Goal: Transaction & Acquisition: Purchase product/service

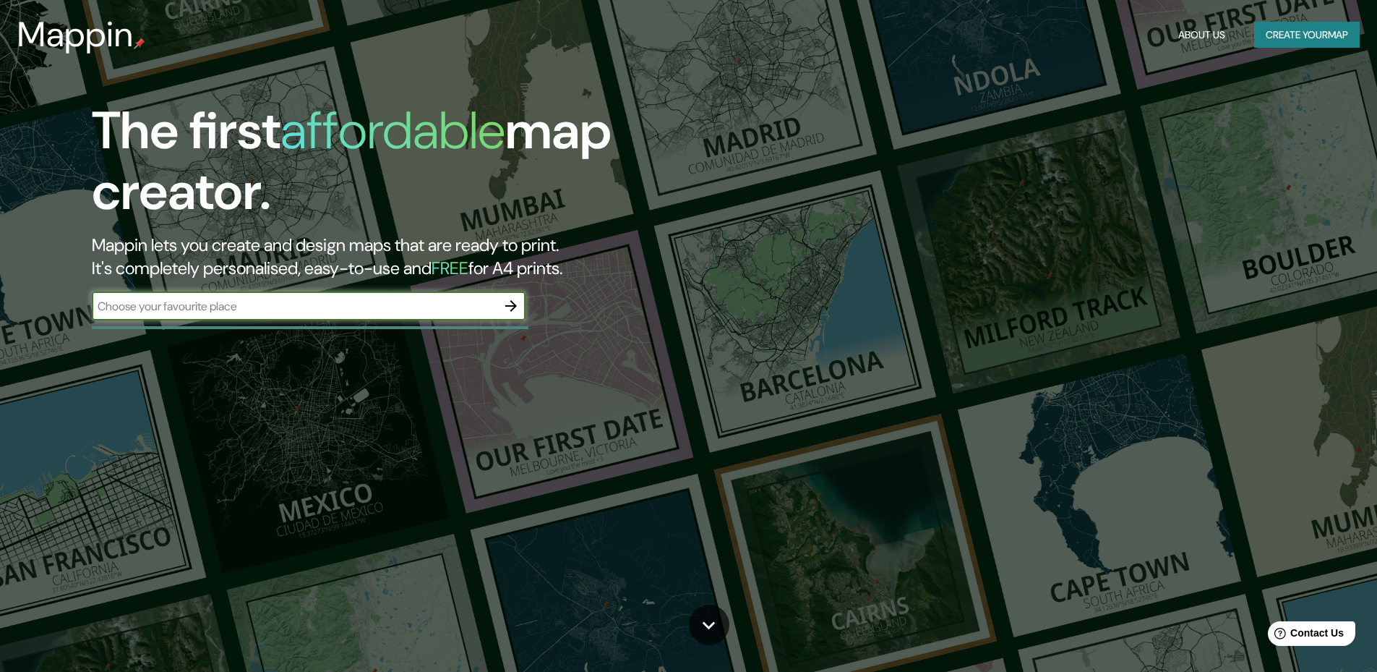
click at [273, 311] on input "text" at bounding box center [294, 306] width 405 height 17
type input "stetin"
click at [513, 315] on icon "button" at bounding box center [510, 305] width 17 height 17
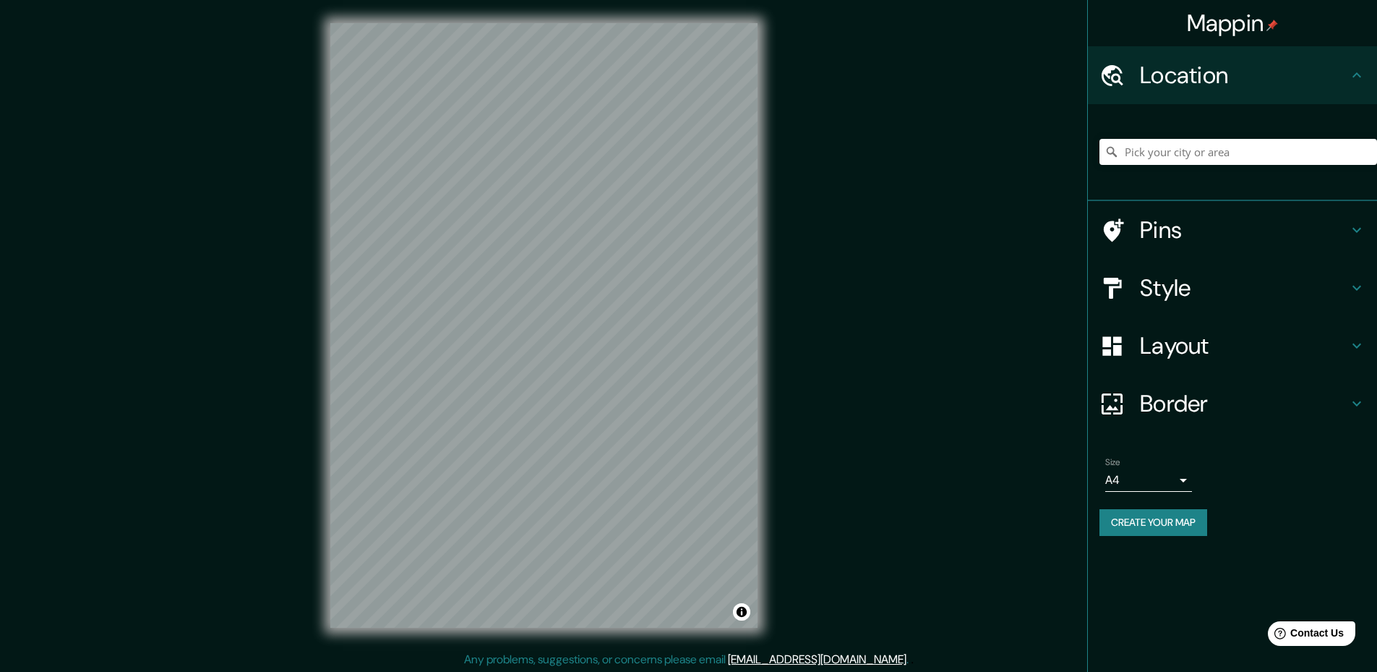
click at [1351, 286] on icon at bounding box center [1356, 287] width 17 height 17
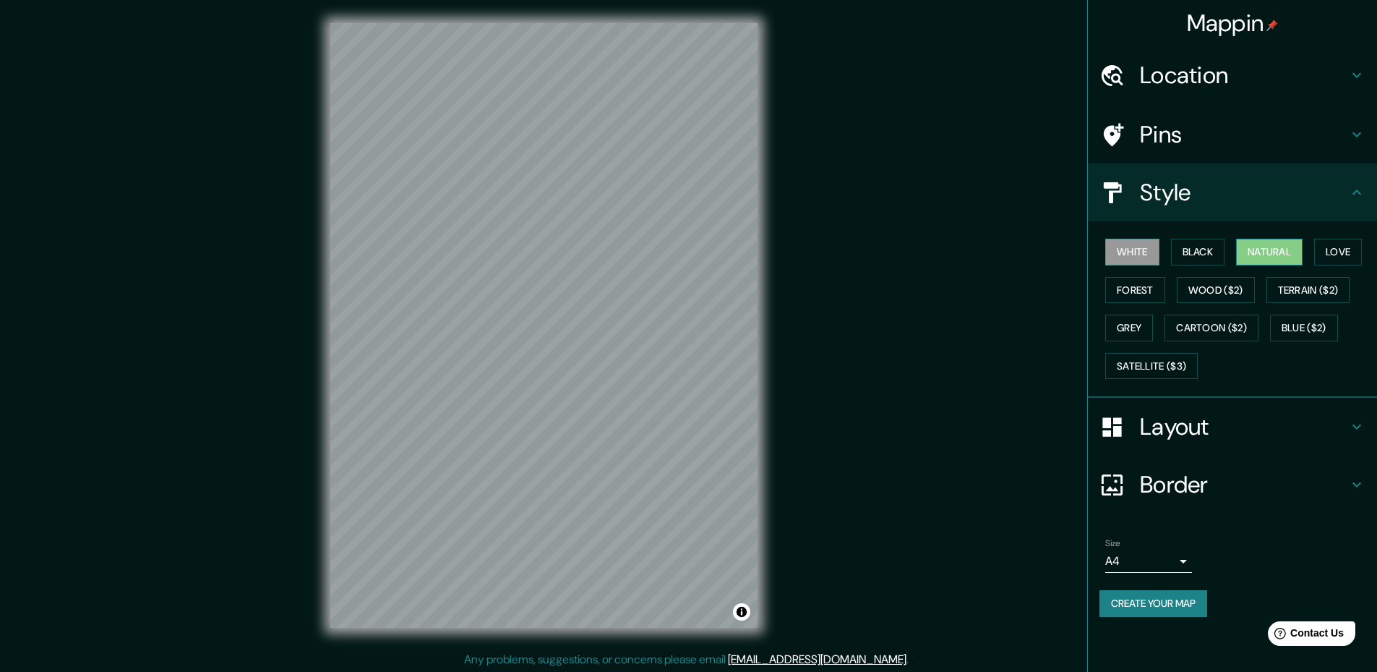
click at [1275, 249] on button "Natural" at bounding box center [1269, 252] width 67 height 27
click at [1356, 77] on icon at bounding box center [1357, 75] width 9 height 5
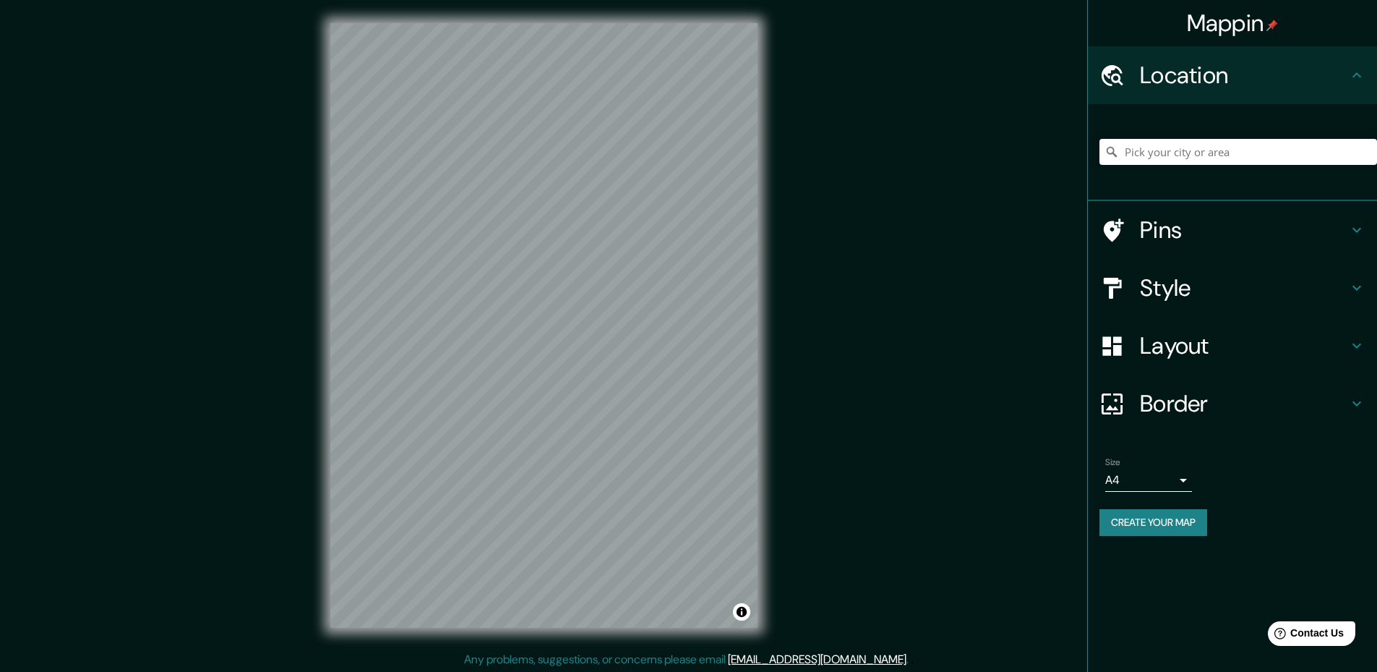
click at [1351, 222] on icon at bounding box center [1356, 229] width 17 height 17
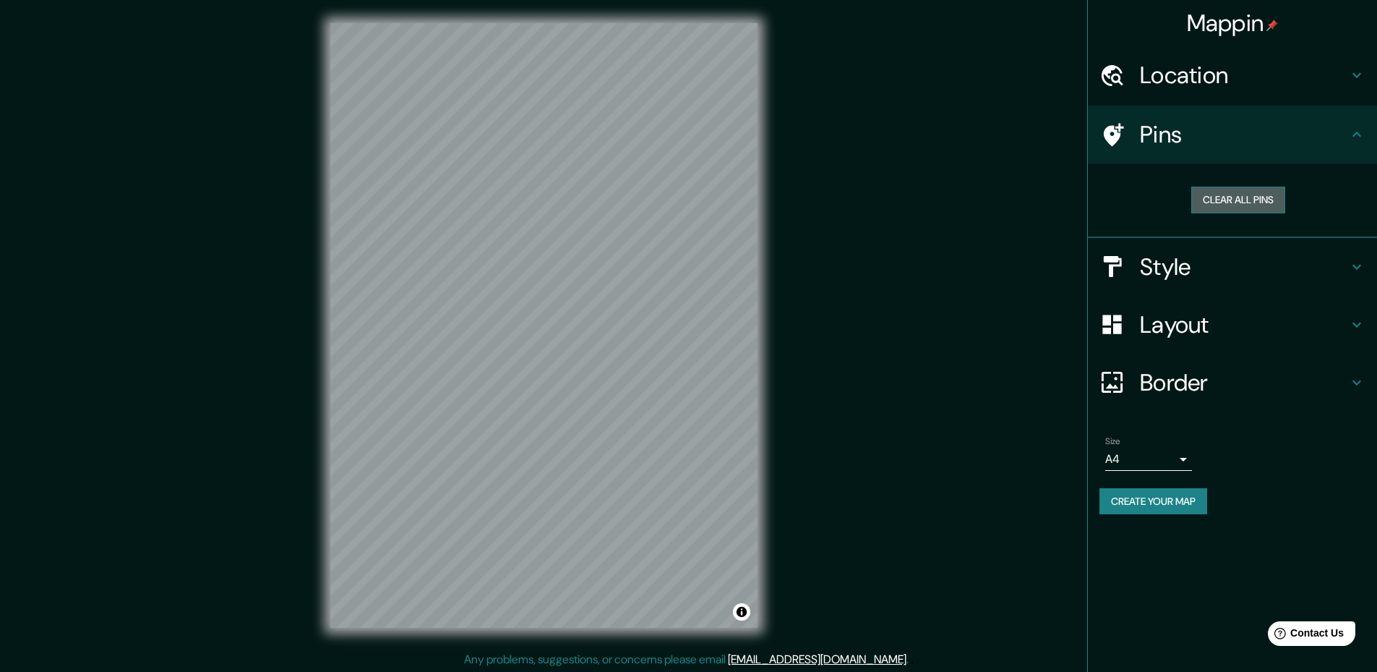
click at [1254, 205] on button "Clear all pins" at bounding box center [1239, 200] width 94 height 27
click at [1359, 134] on icon at bounding box center [1357, 134] width 9 height 5
click at [1244, 194] on button "Clear all pins" at bounding box center [1239, 200] width 94 height 27
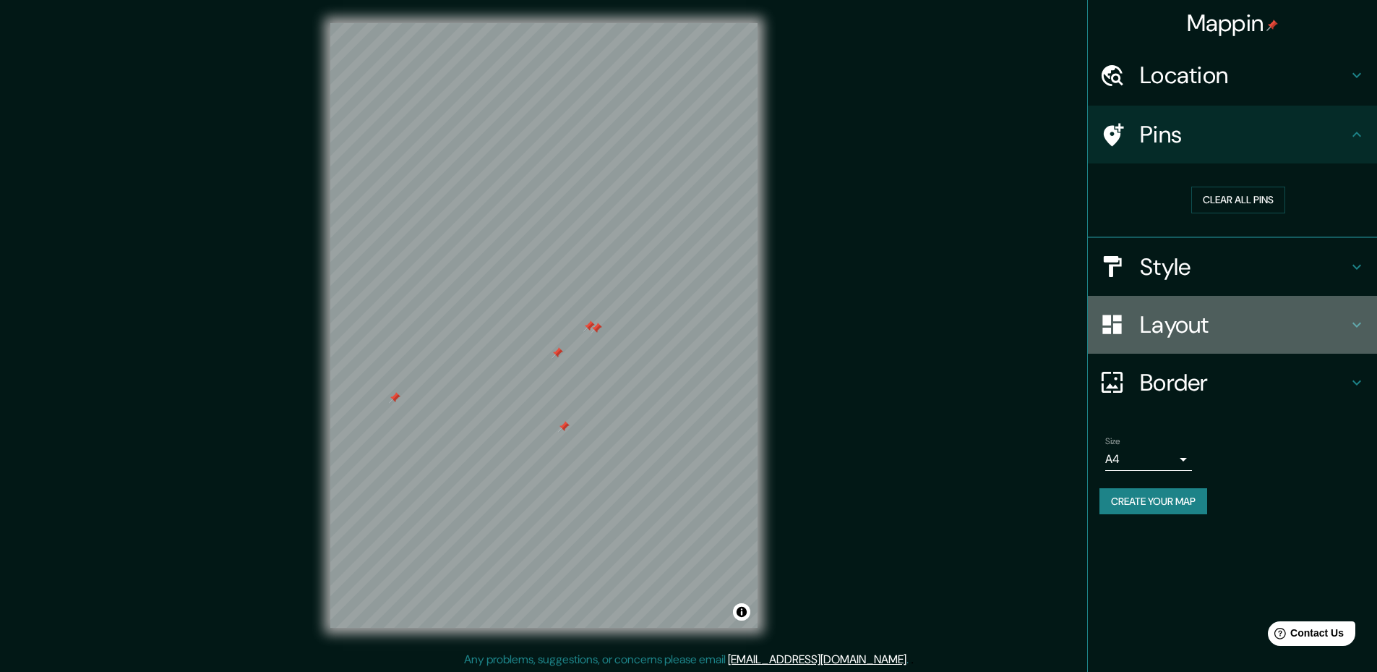
click at [1340, 318] on h4 "Layout" at bounding box center [1244, 324] width 208 height 29
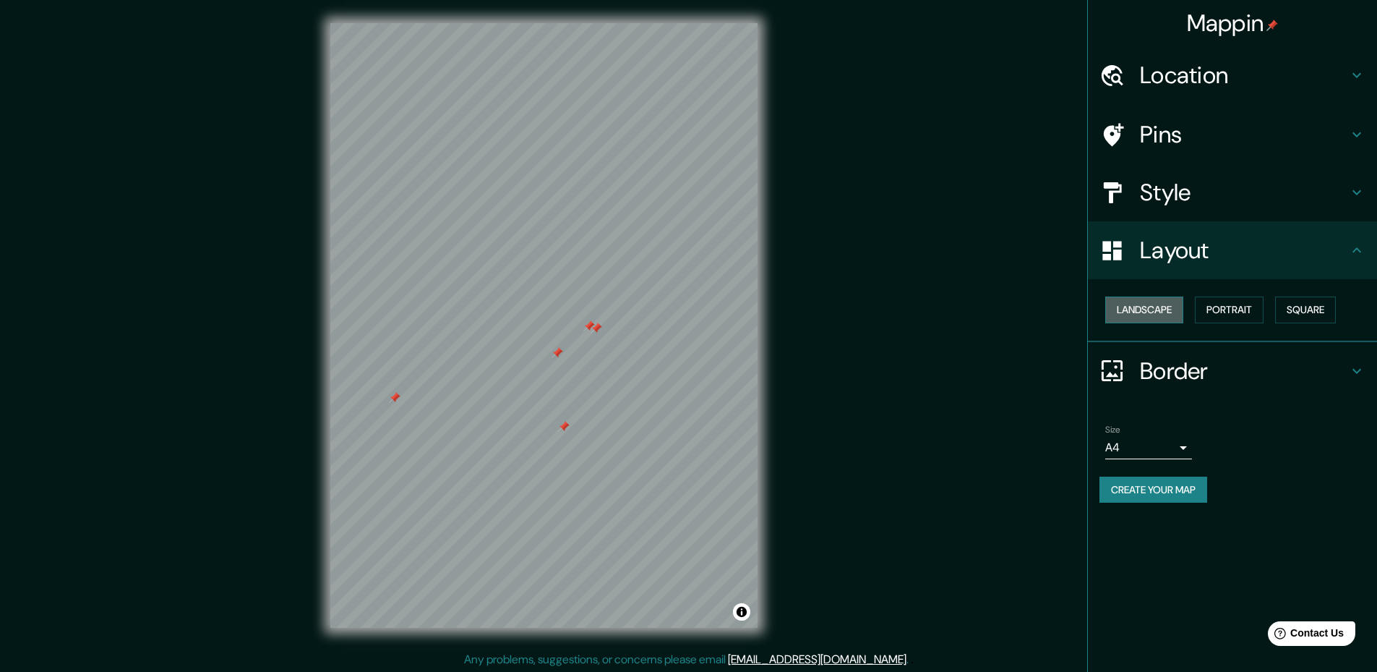
click at [1158, 309] on button "Landscape" at bounding box center [1144, 309] width 78 height 27
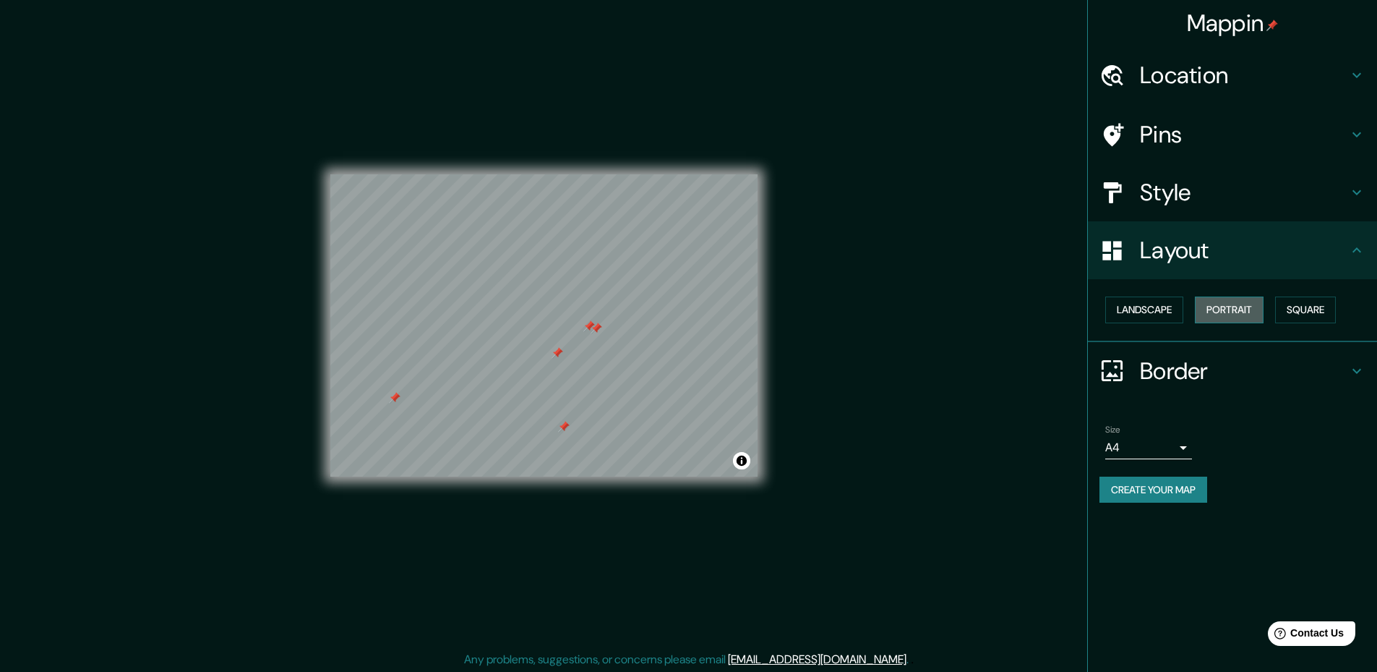
click at [1248, 307] on button "Portrait" at bounding box center [1229, 309] width 69 height 27
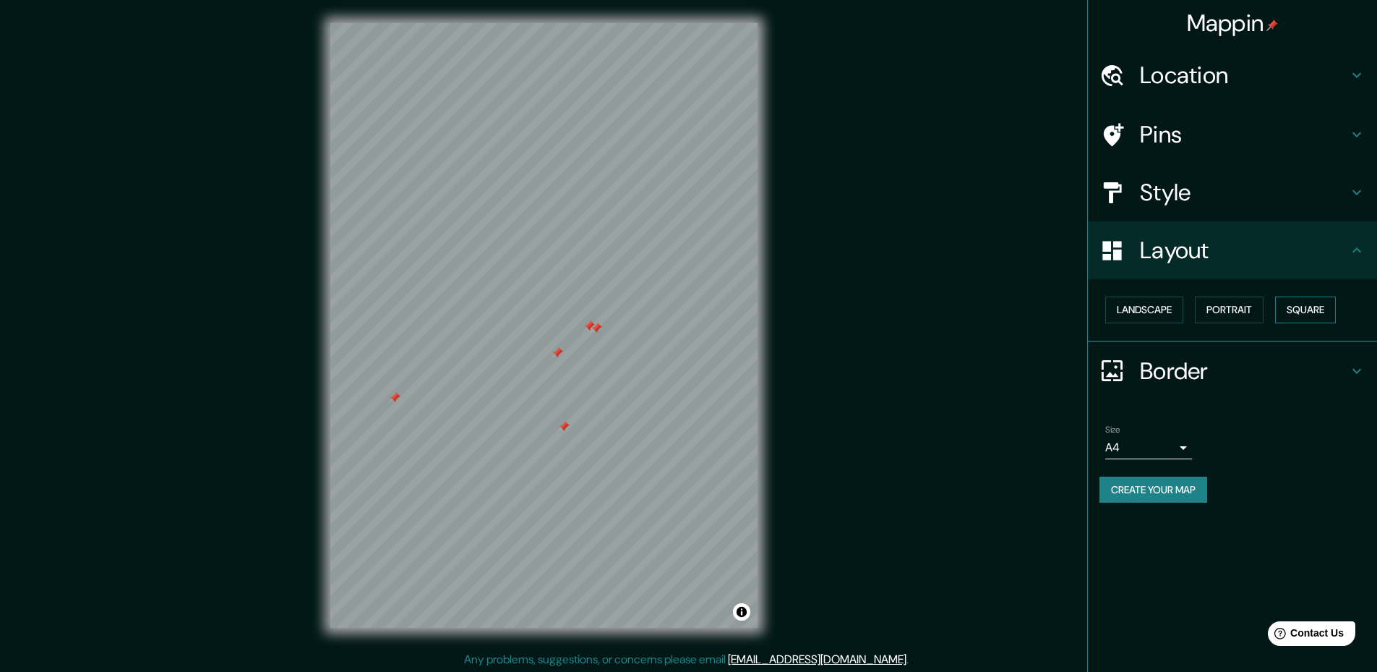
click at [1306, 313] on button "Square" at bounding box center [1305, 309] width 61 height 27
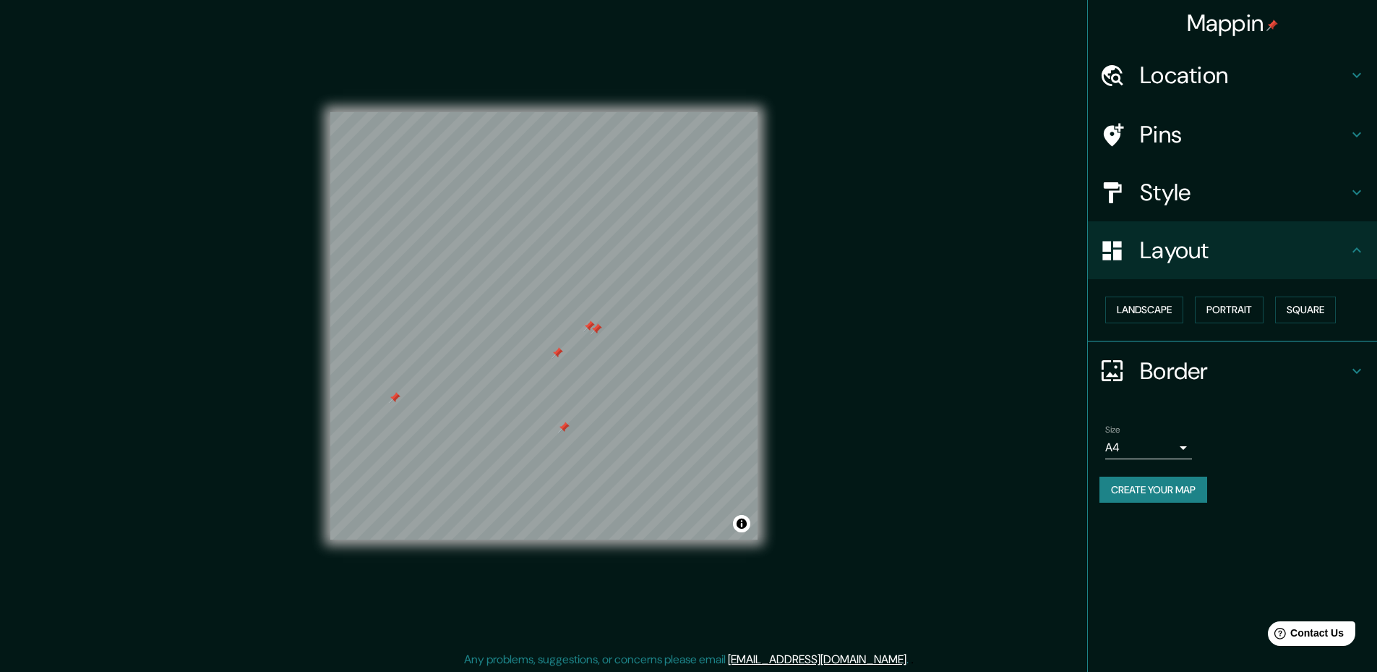
click at [1275, 314] on div "Landscape [GEOGRAPHIC_DATA]" at bounding box center [1239, 310] width 278 height 38
click at [1270, 314] on div "Landscape [GEOGRAPHIC_DATA]" at bounding box center [1239, 310] width 278 height 38
click at [1258, 311] on button "Portrait" at bounding box center [1229, 309] width 69 height 27
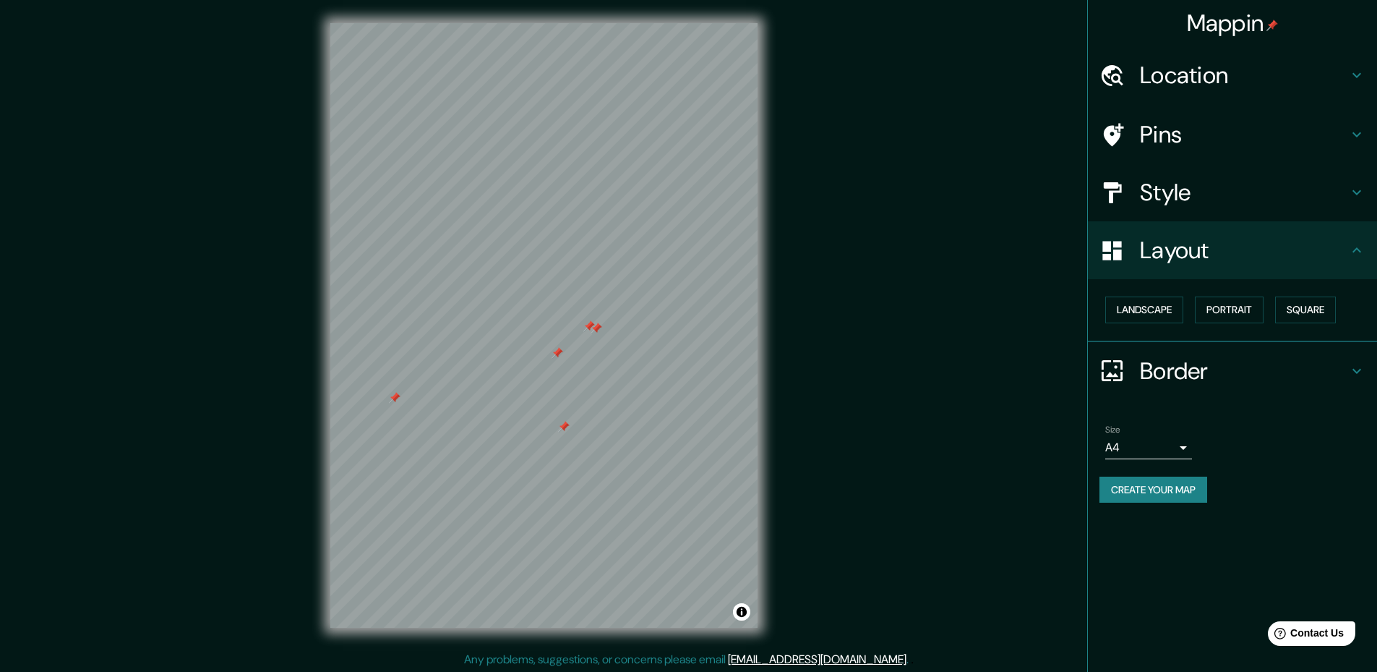
click at [1362, 368] on icon at bounding box center [1356, 370] width 17 height 17
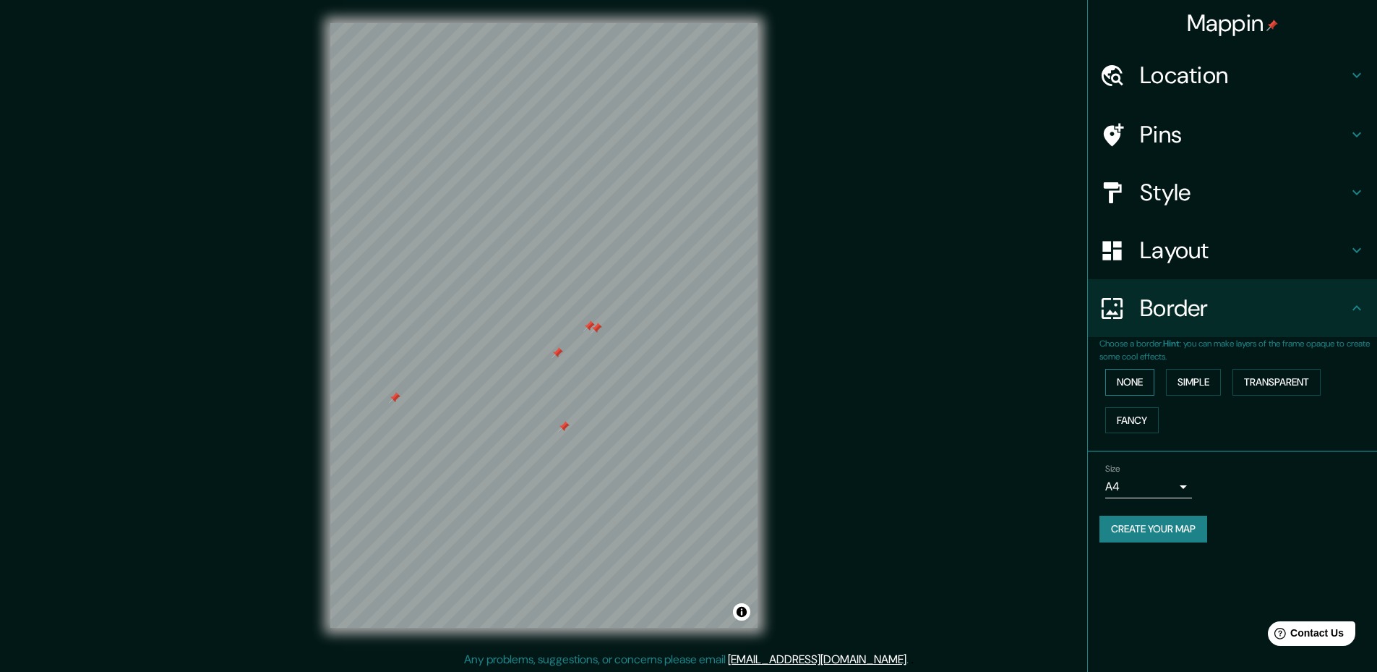
click at [1120, 382] on button "None" at bounding box center [1129, 382] width 49 height 27
click at [1206, 379] on button "Simple" at bounding box center [1193, 382] width 55 height 27
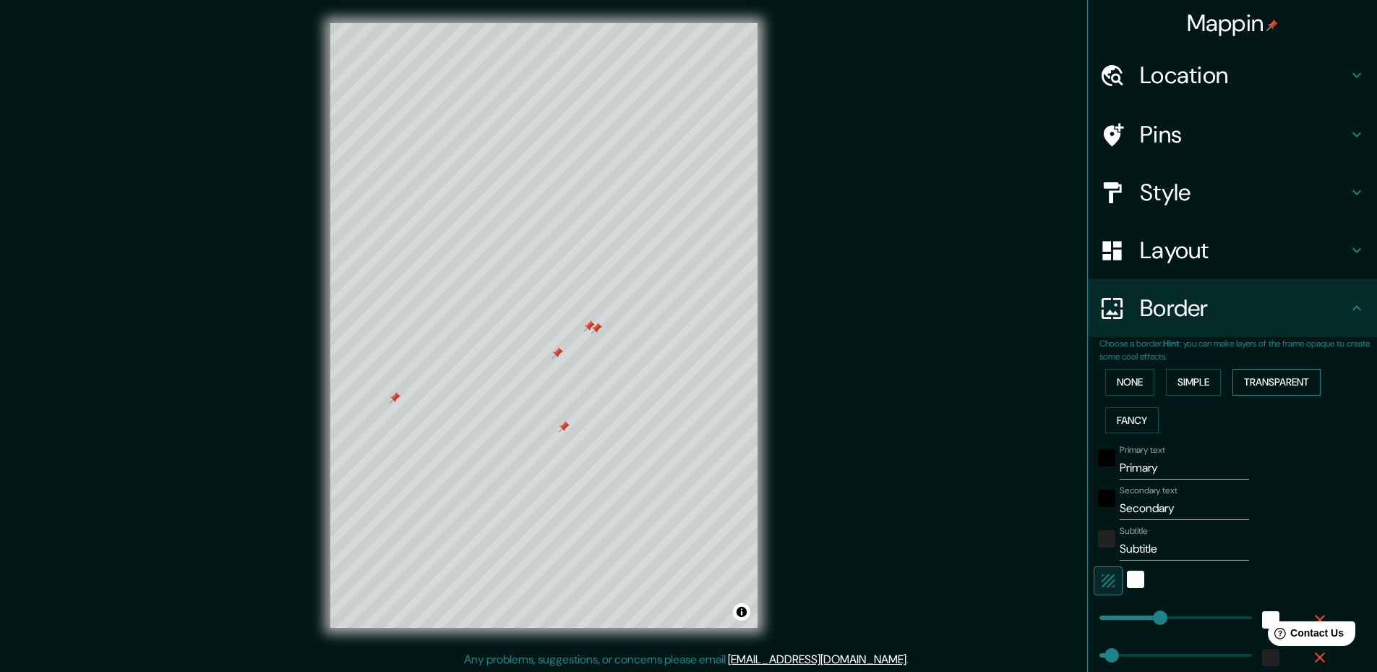
click at [1249, 380] on button "Transparent" at bounding box center [1277, 382] width 88 height 27
click at [1118, 417] on button "Fancy" at bounding box center [1132, 420] width 54 height 27
click at [1186, 379] on button "Simple" at bounding box center [1193, 382] width 55 height 27
click at [1115, 423] on button "Fancy" at bounding box center [1132, 420] width 54 height 27
click at [1186, 379] on button "Simple" at bounding box center [1193, 382] width 55 height 27
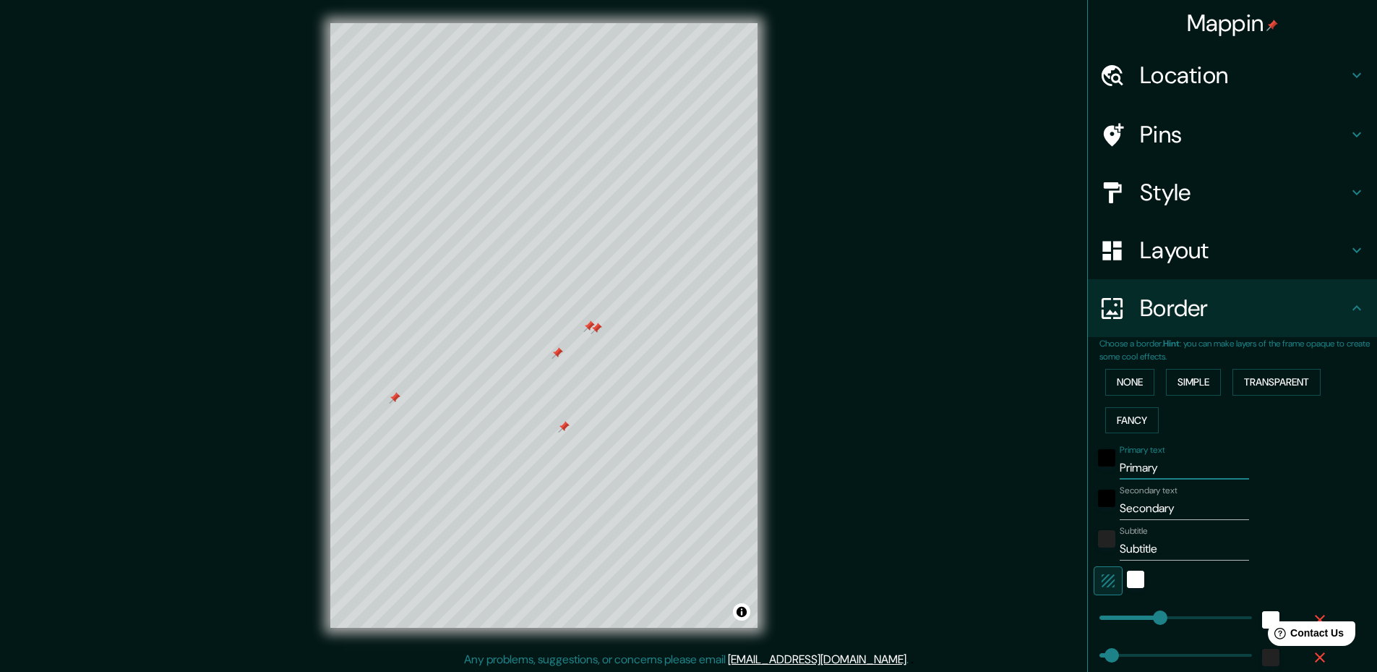
drag, startPoint x: 1155, startPoint y: 468, endPoint x: 1104, endPoint y: 481, distance: 52.3
click at [1104, 481] on div "Primary text Primary Secondary text Secondary Subtitle Subtitle Add frame layer" at bounding box center [1215, 571] width 231 height 264
type input "S"
type input "236"
type input "47"
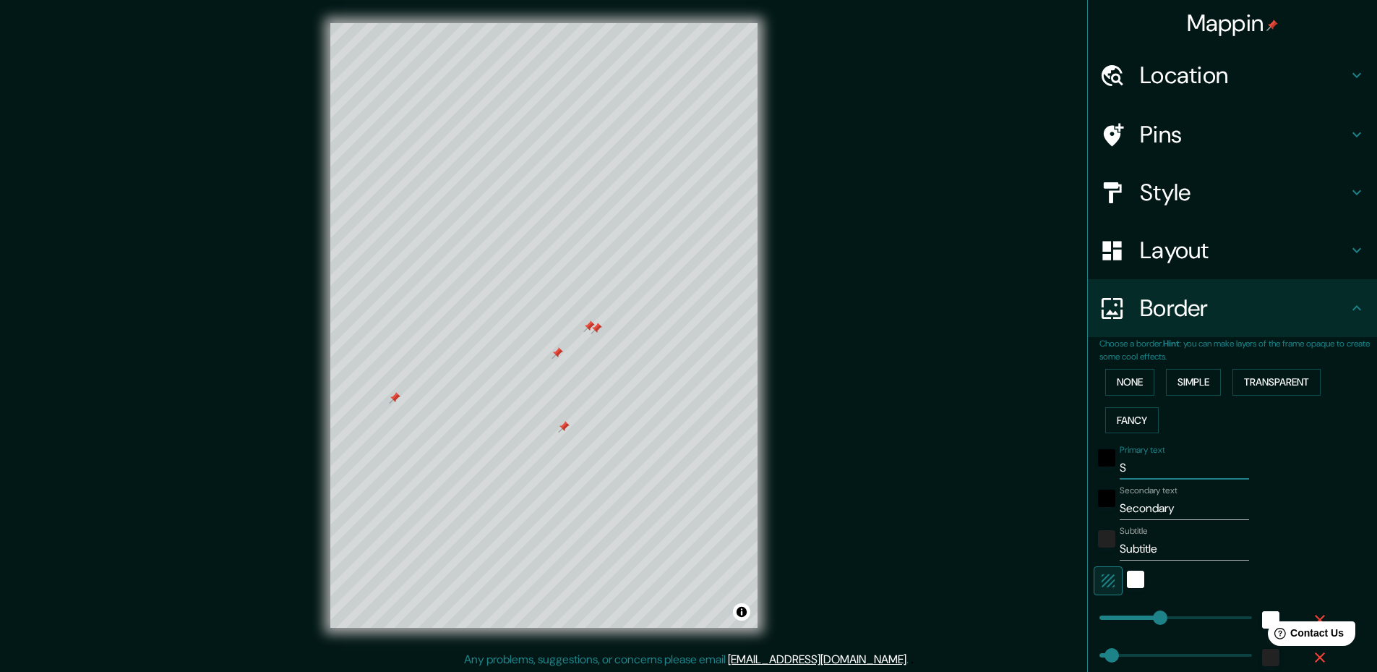
type input "SZ"
type input "236"
type input "47"
type input "SZCZ"
type input "236"
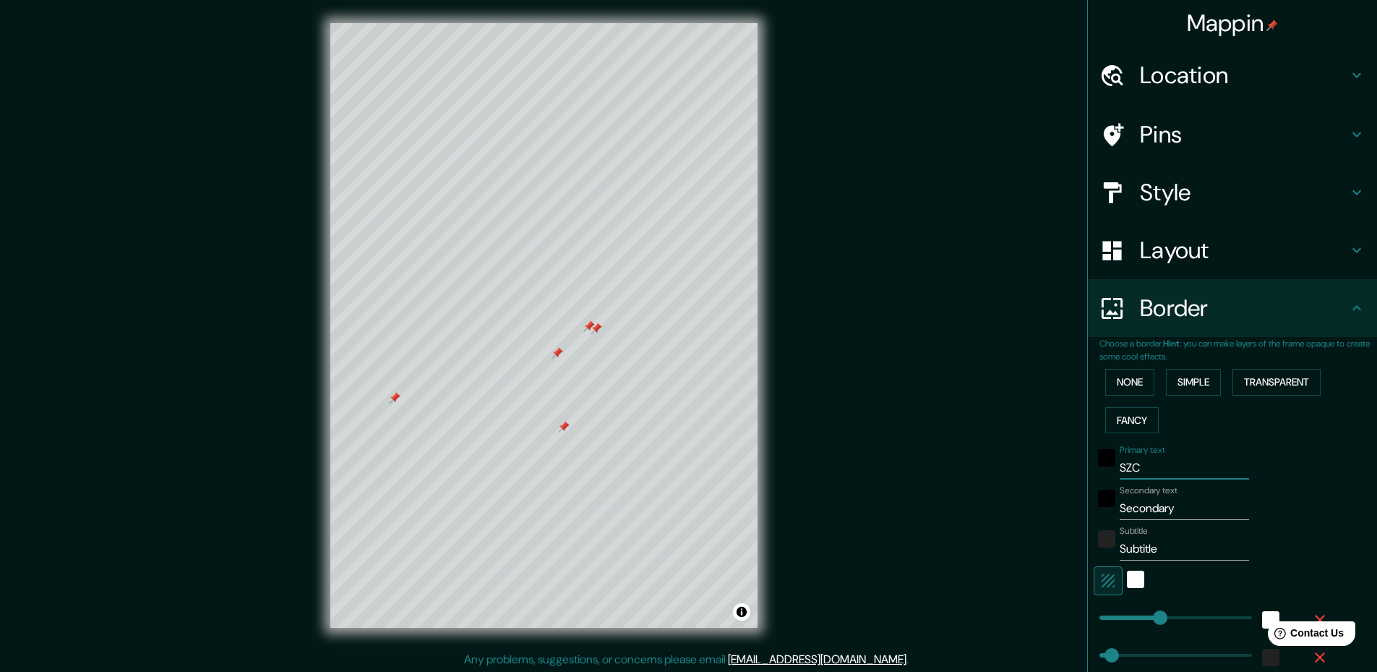
type input "47"
type input "SZCZE"
type input "236"
type input "47"
type input "SZCZEC"
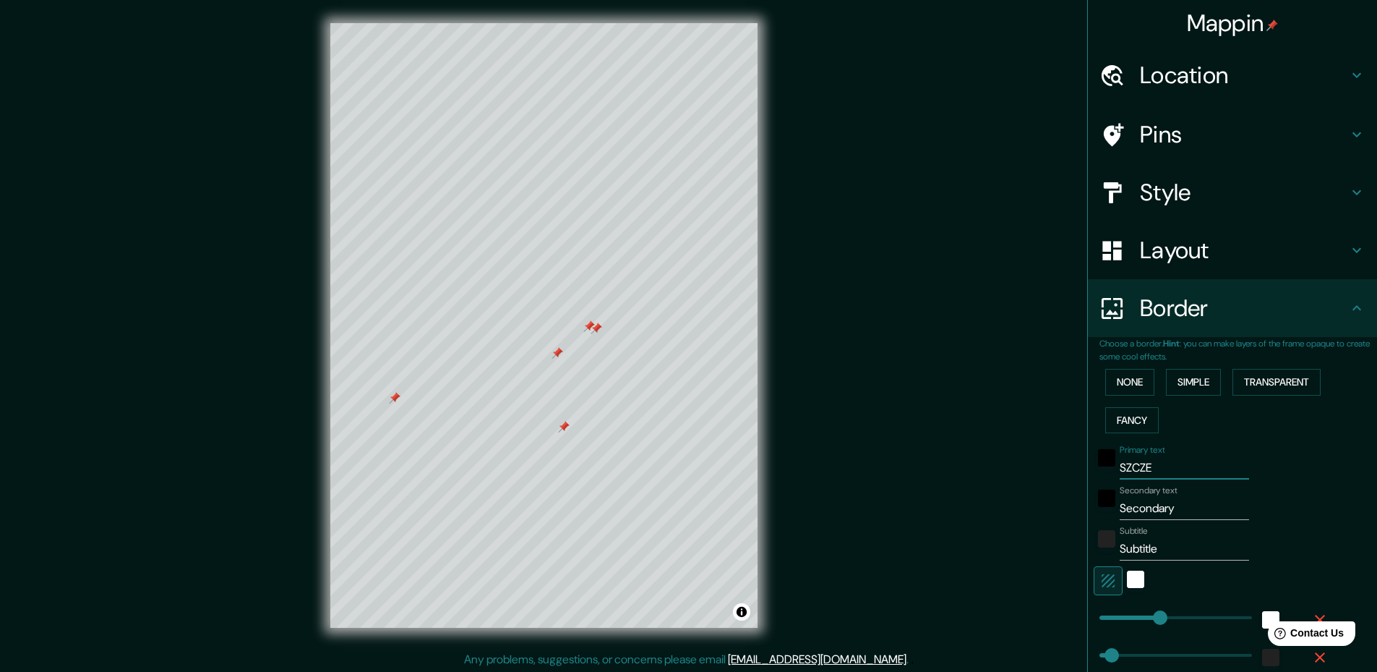
type input "236"
type input "47"
type input "SZCZECI"
type input "236"
type input "47"
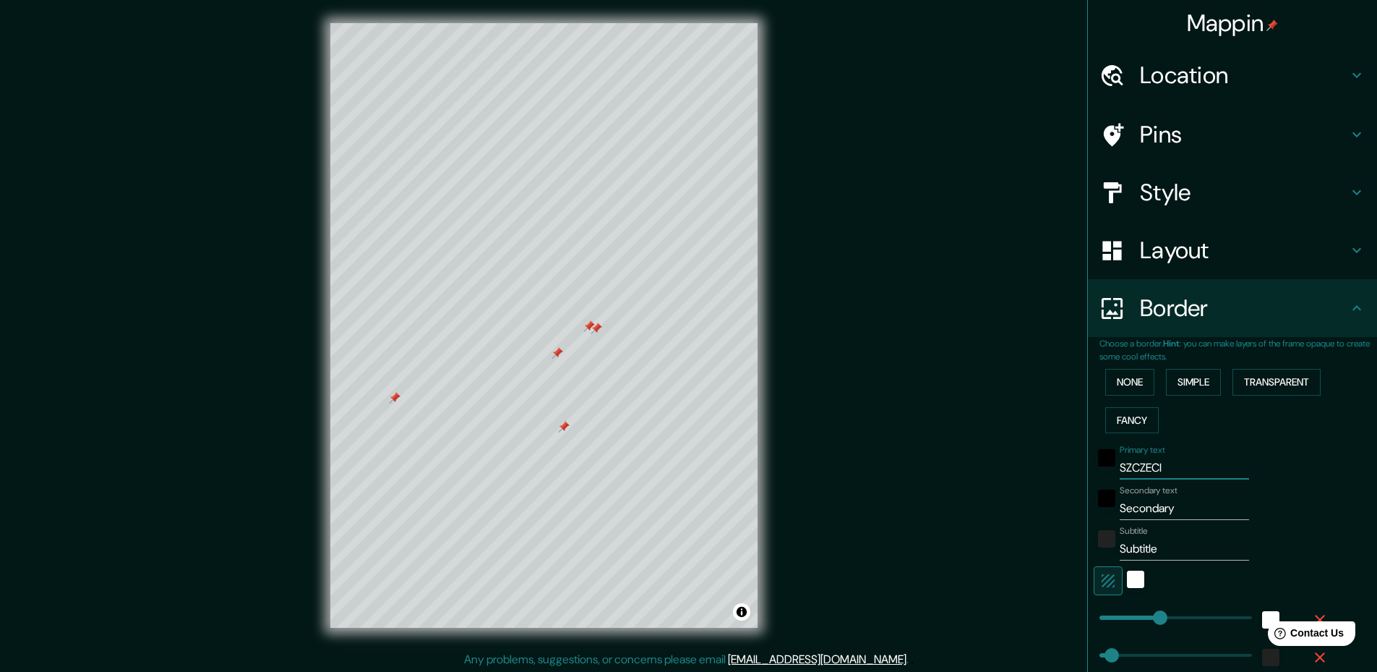
type input "[GEOGRAPHIC_DATA]"
type input "236"
type input "47"
type input "[GEOGRAPHIC_DATA]"
drag, startPoint x: 1168, startPoint y: 505, endPoint x: 1103, endPoint y: 510, distance: 65.3
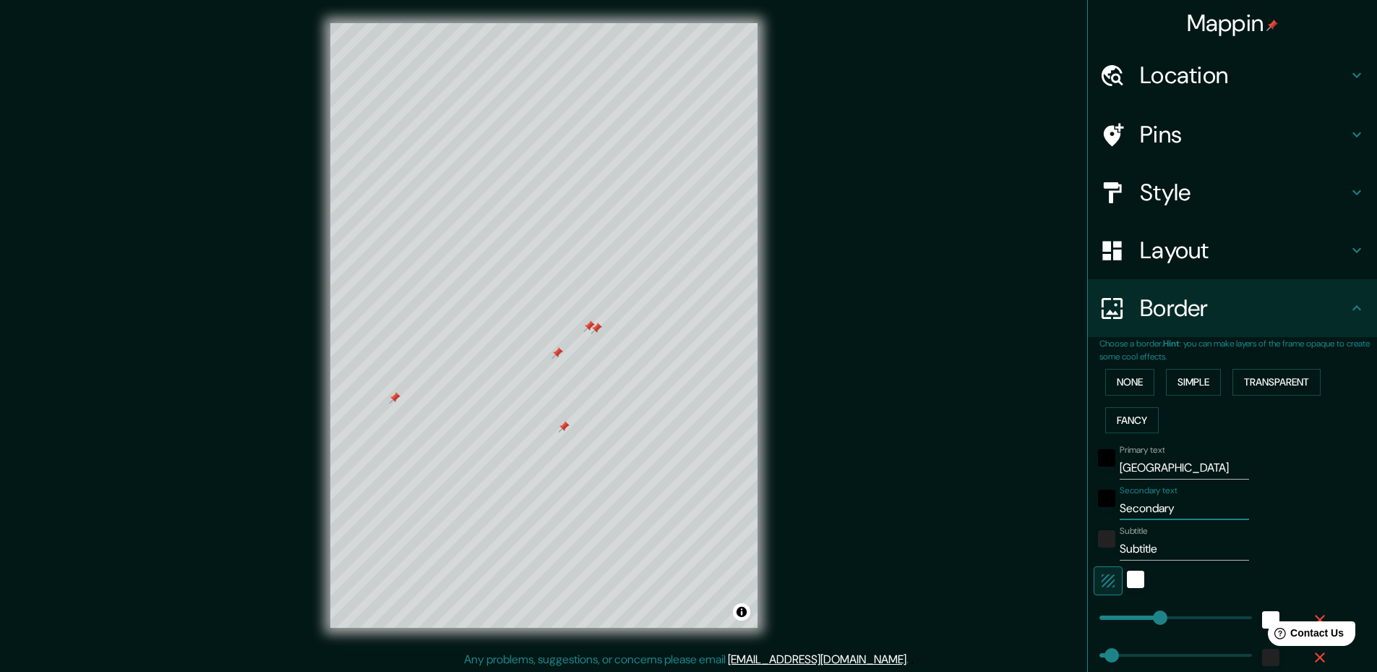
click at [1103, 510] on div "Secondary text Secondary" at bounding box center [1212, 502] width 237 height 35
type input "236"
type input "47"
drag, startPoint x: 1142, startPoint y: 560, endPoint x: 1099, endPoint y: 555, distance: 42.9
click at [1099, 555] on div "Subtitle Subtitle" at bounding box center [1212, 543] width 237 height 35
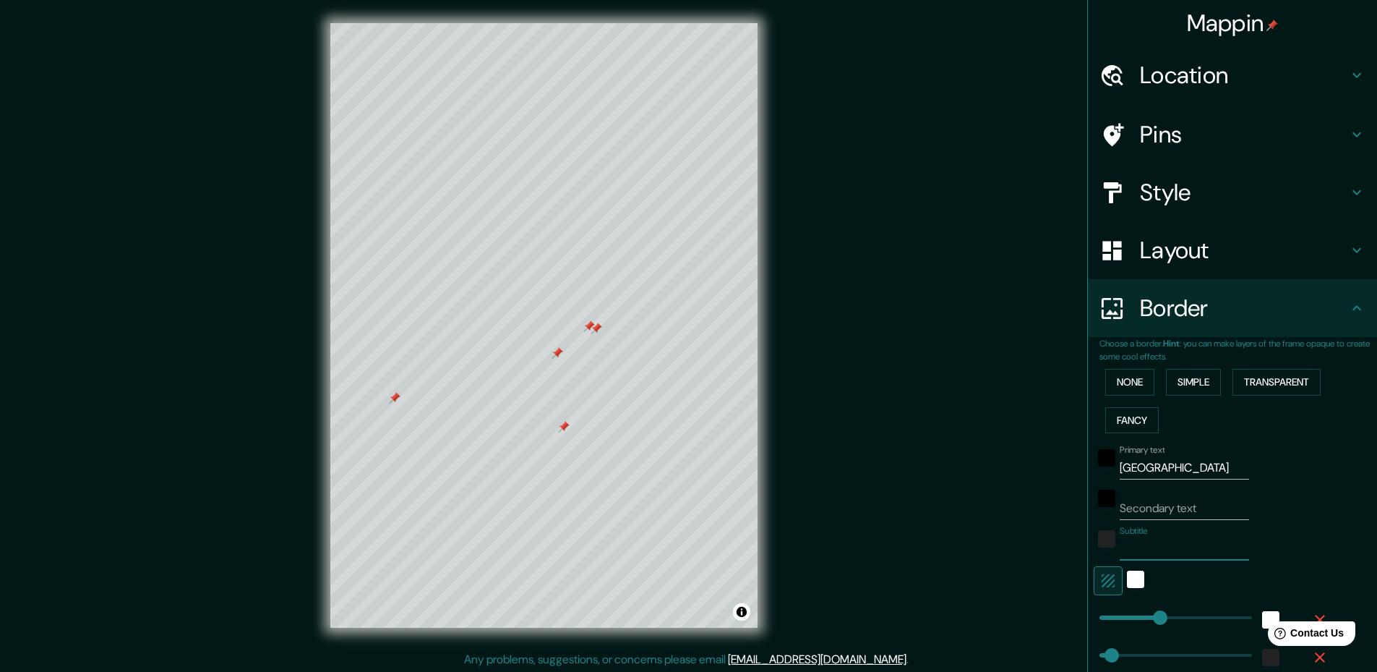
type input "236"
type input "47"
click at [1127, 576] on div "white" at bounding box center [1135, 578] width 17 height 17
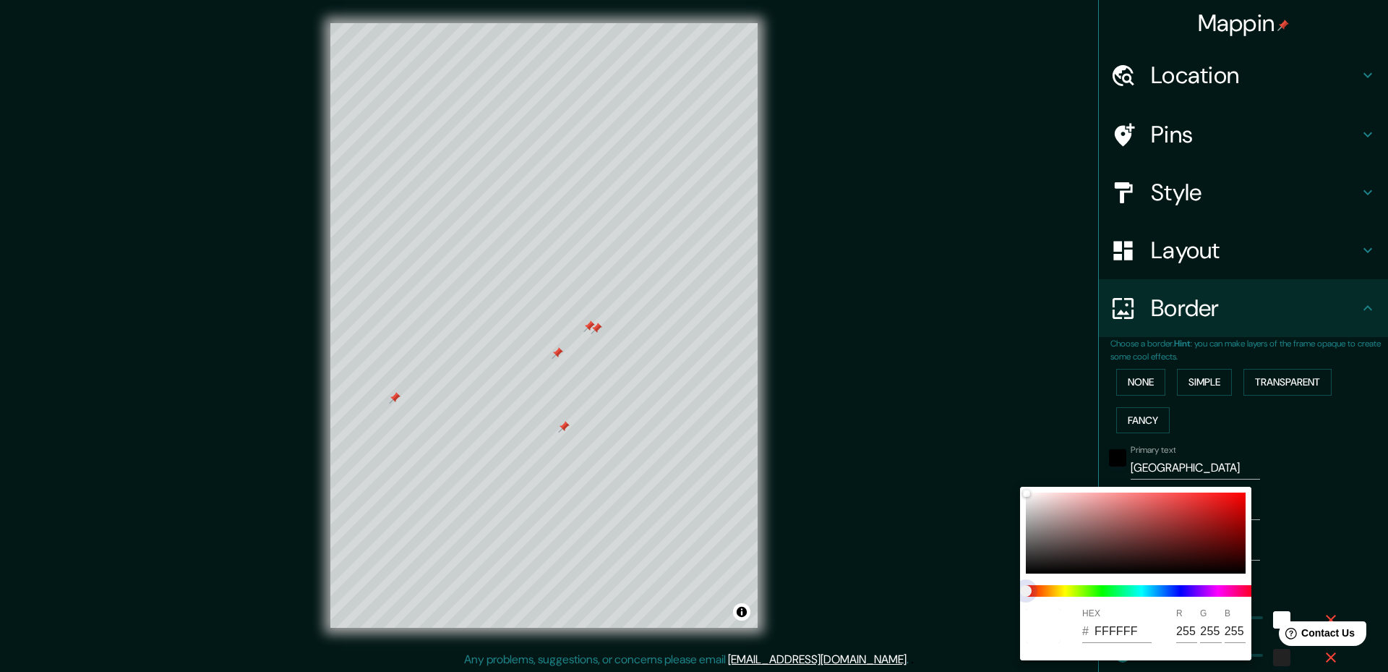
type input "236"
type input "47"
click at [1106, 589] on span at bounding box center [1141, 591] width 231 height 12
click at [1112, 591] on span at bounding box center [1141, 591] width 231 height 12
type input "236"
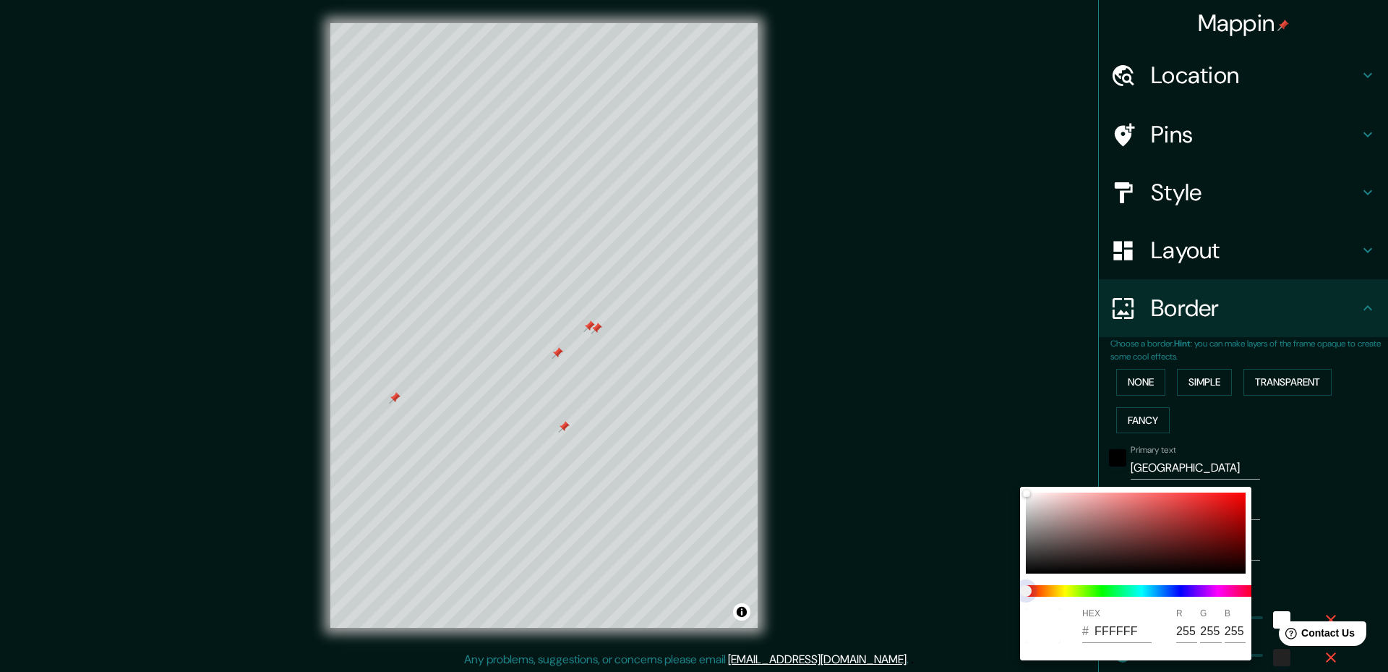
type input "47"
type input "236"
type input "47"
type input "236"
type input "47"
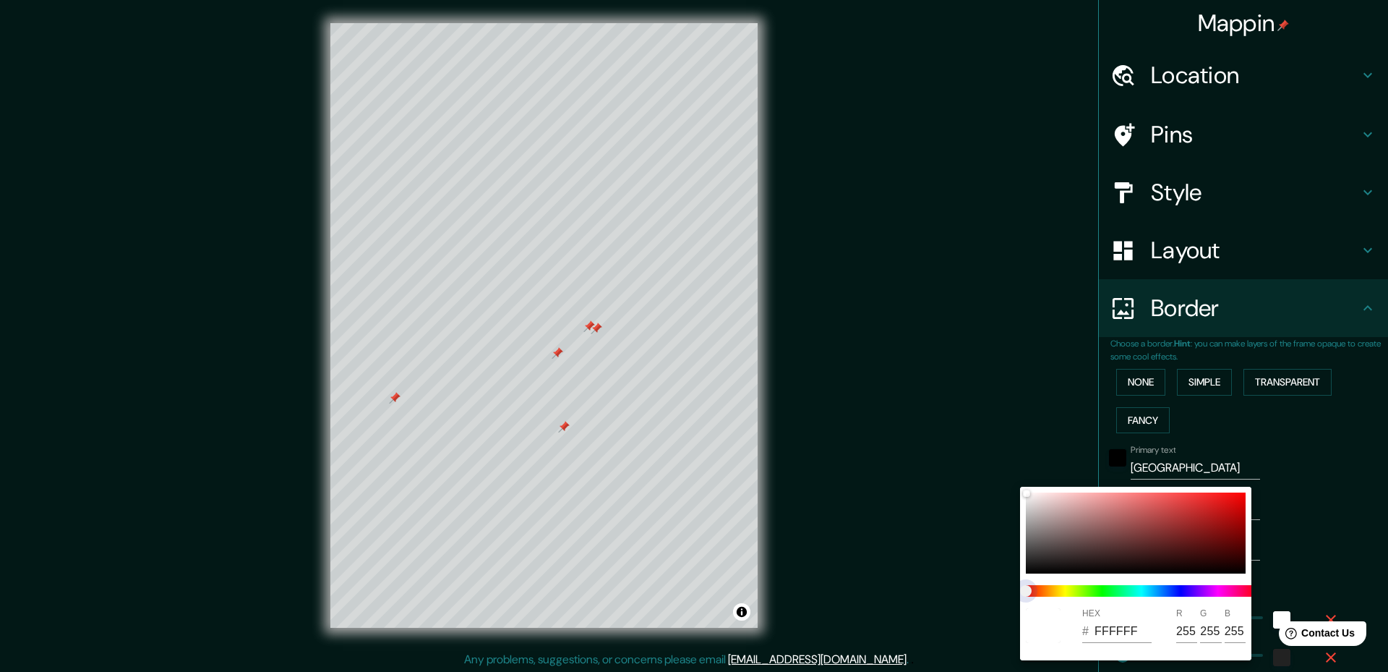
drag, startPoint x: 1026, startPoint y: 586, endPoint x: 1111, endPoint y: 593, distance: 85.6
click at [1111, 593] on span at bounding box center [1141, 591] width 231 height 12
click at [1338, 526] on div at bounding box center [694, 336] width 1388 height 672
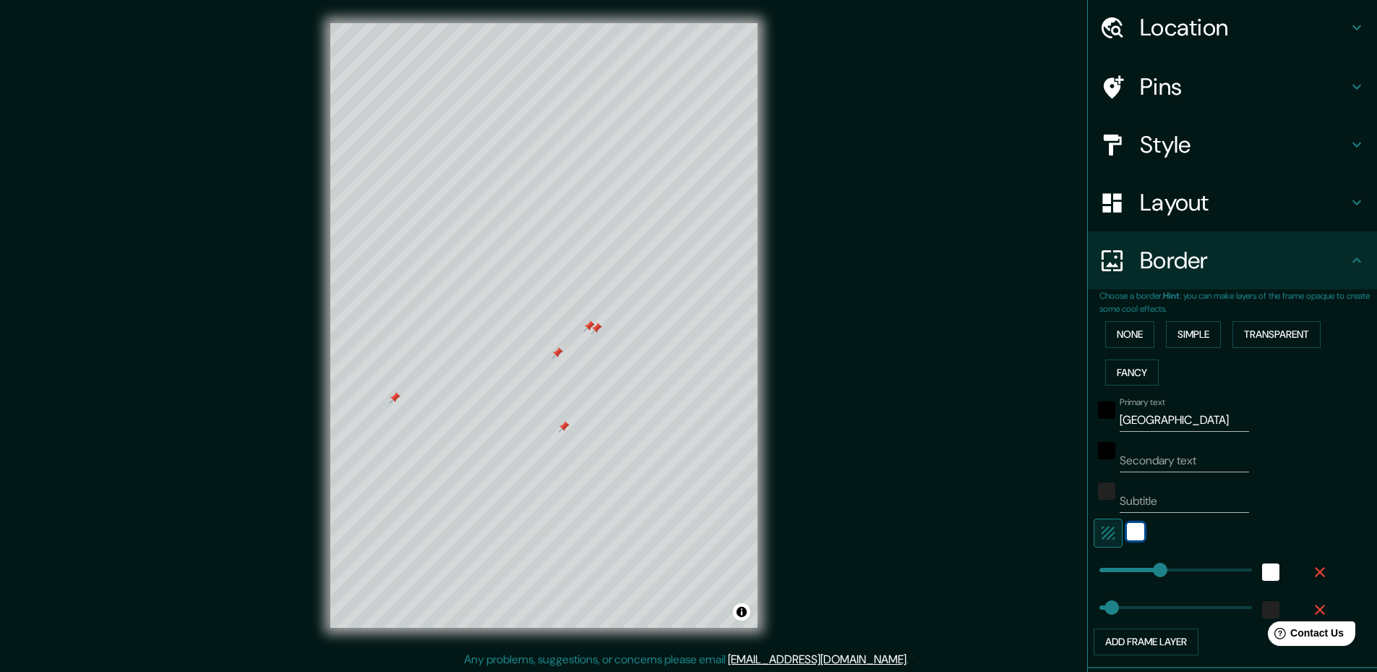
scroll to position [72, 0]
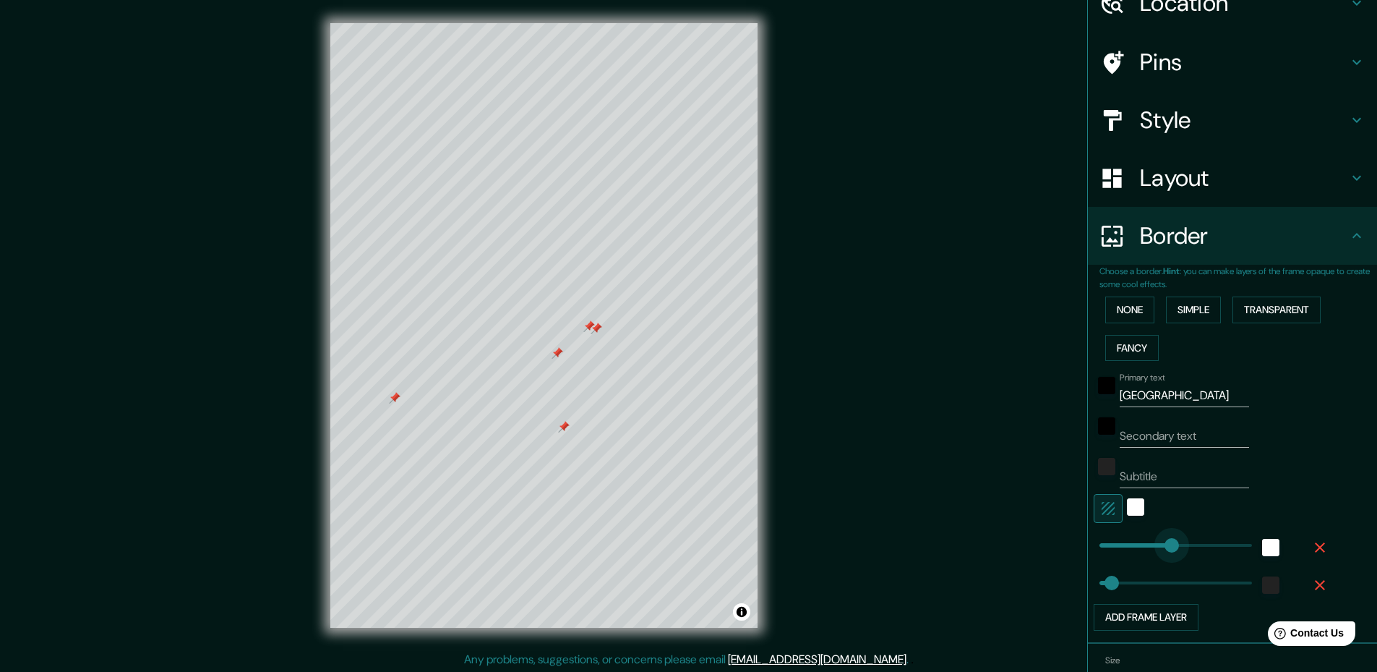
type input "401"
drag, startPoint x: 1151, startPoint y: 557, endPoint x: 1192, endPoint y: 547, distance: 42.4
type input "47"
type input "28"
drag, startPoint x: 1193, startPoint y: 544, endPoint x: 1096, endPoint y: 543, distance: 96.9
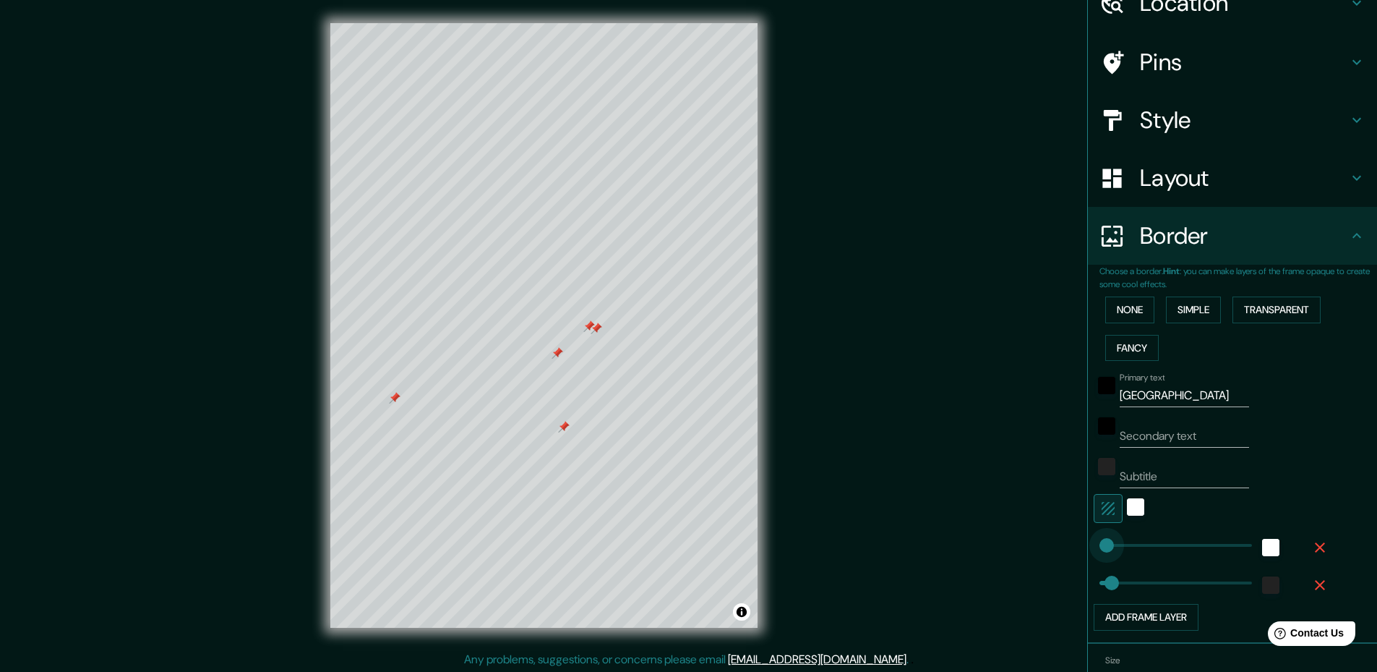
type input "47"
type input "70"
drag, startPoint x: 1098, startPoint y: 542, endPoint x: 1107, endPoint y: 542, distance: 8.7
type input "101"
drag, startPoint x: 1100, startPoint y: 583, endPoint x: 1115, endPoint y: 584, distance: 14.5
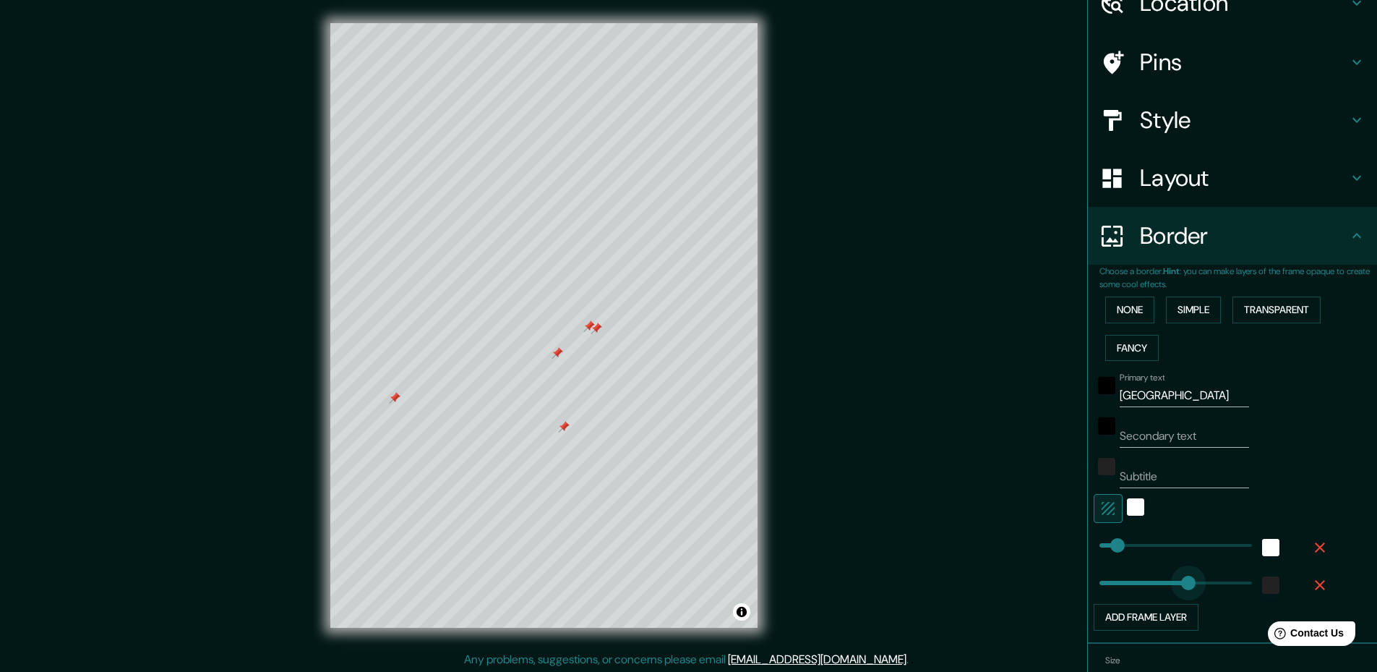
type input "370"
drag, startPoint x: 1118, startPoint y: 581, endPoint x: 1184, endPoint y: 582, distance: 66.5
type input "34"
drag, startPoint x: 1184, startPoint y: 583, endPoint x: 1098, endPoint y: 588, distance: 86.9
type input "42"
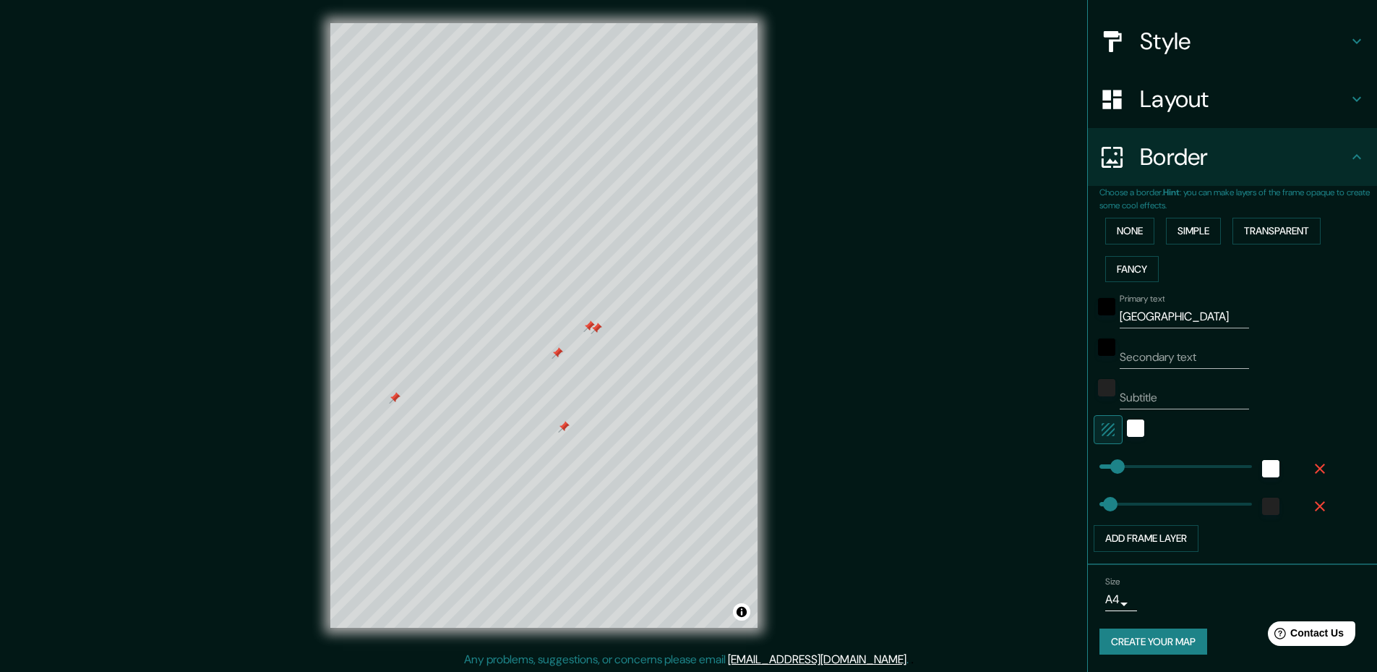
scroll to position [2, 0]
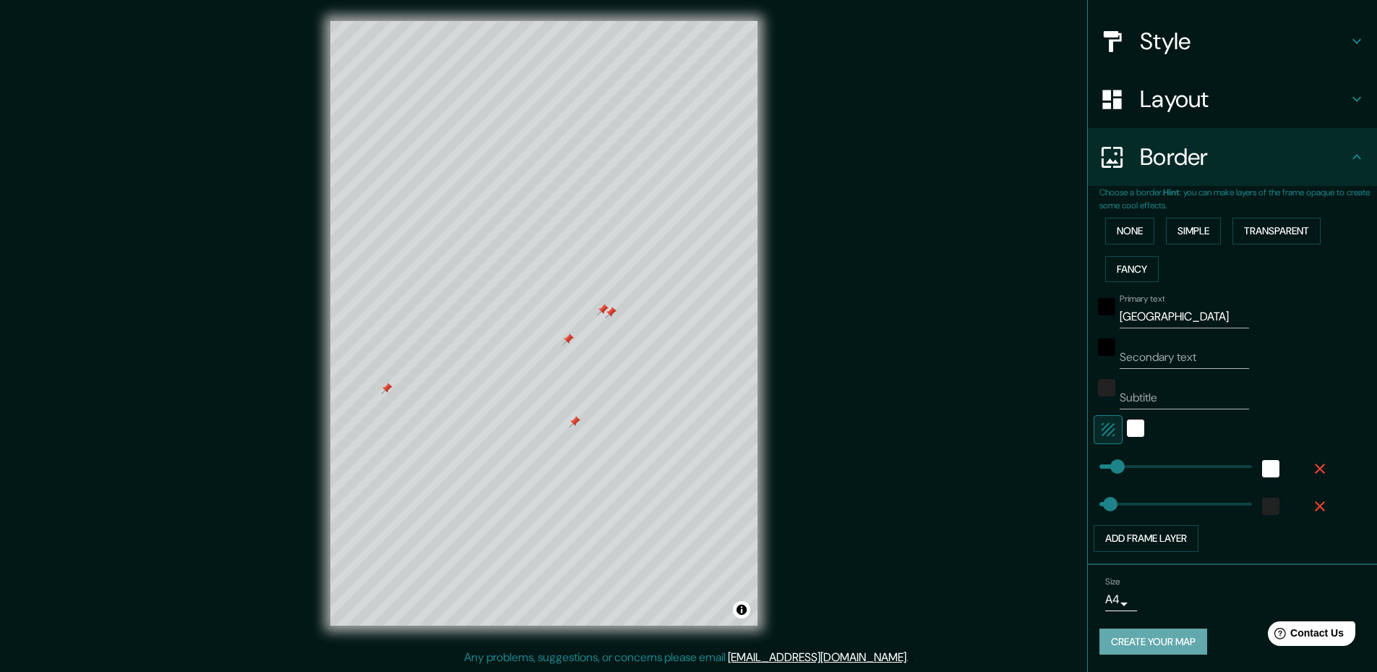
click at [1190, 636] on button "Create your map" at bounding box center [1154, 641] width 108 height 27
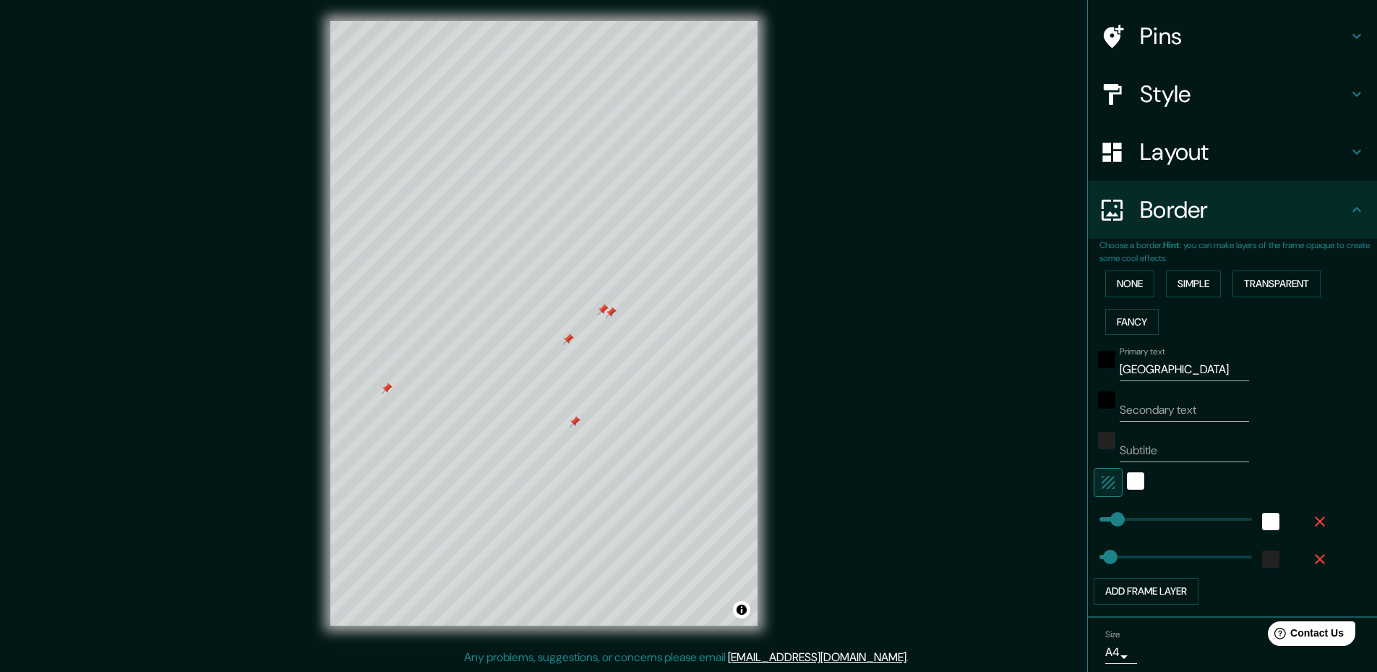
scroll to position [151, 0]
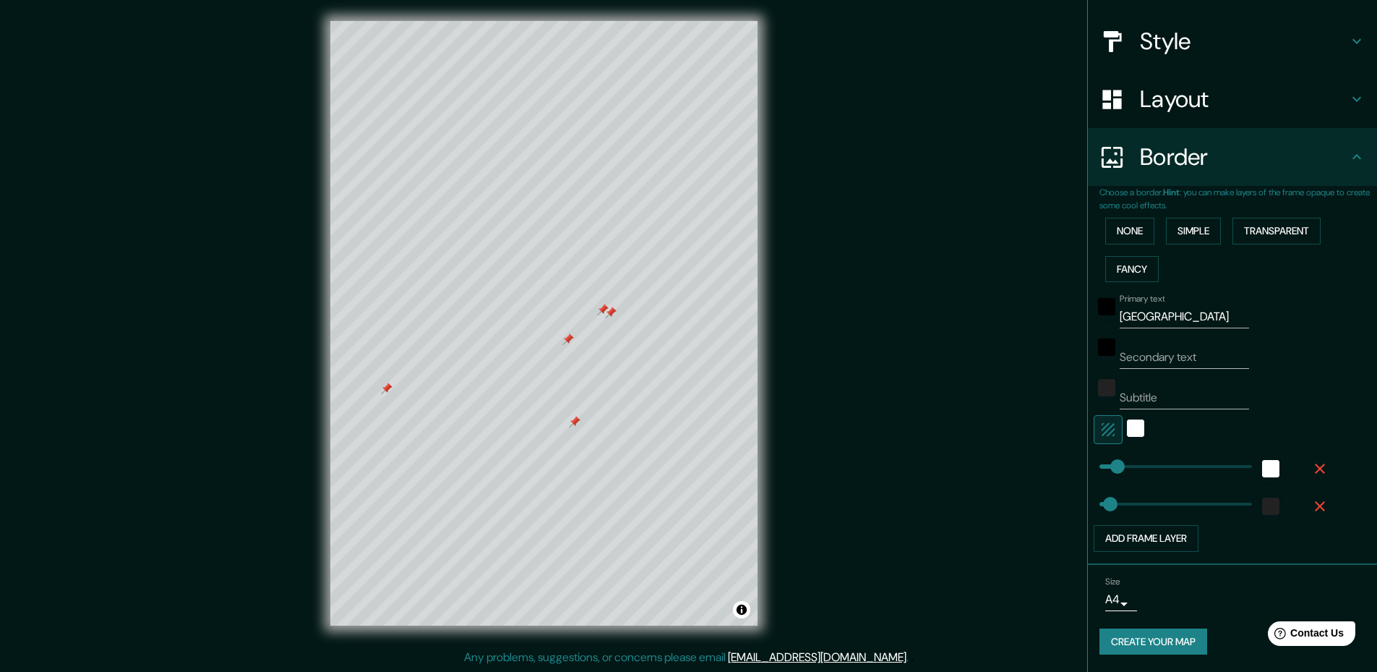
click at [1142, 635] on button "Create your map" at bounding box center [1154, 641] width 108 height 27
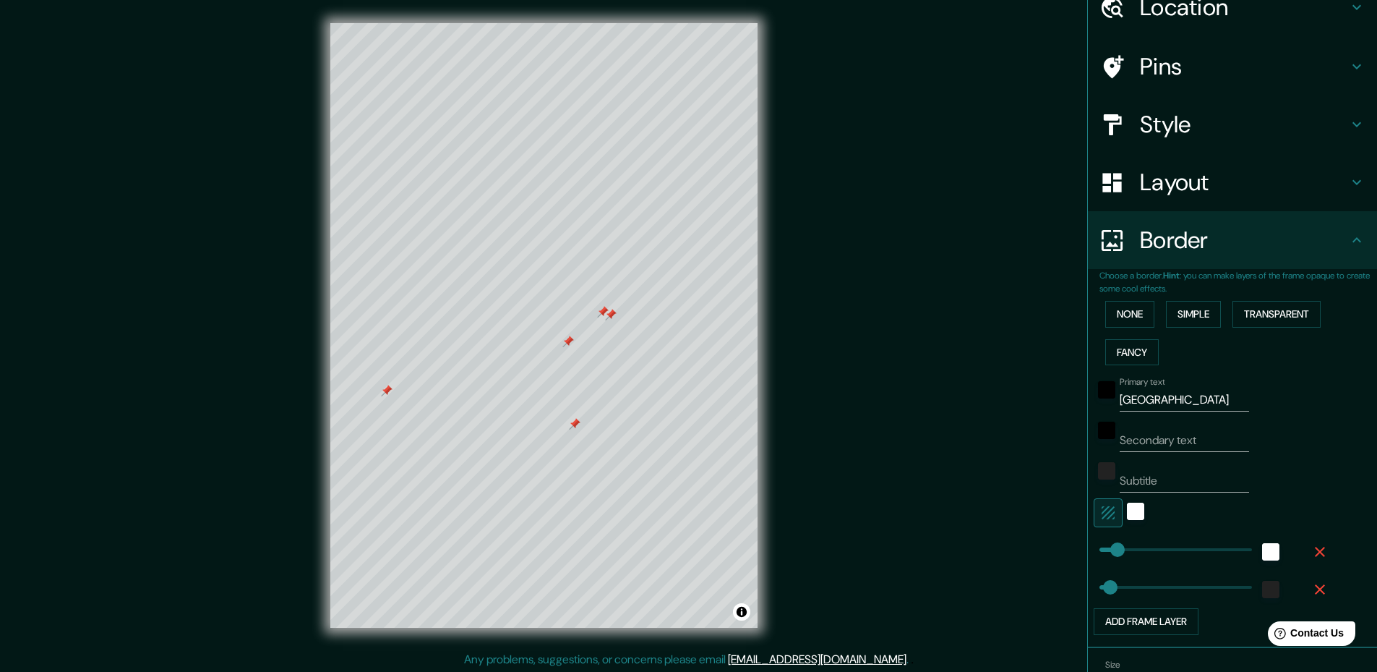
scroll to position [0, 0]
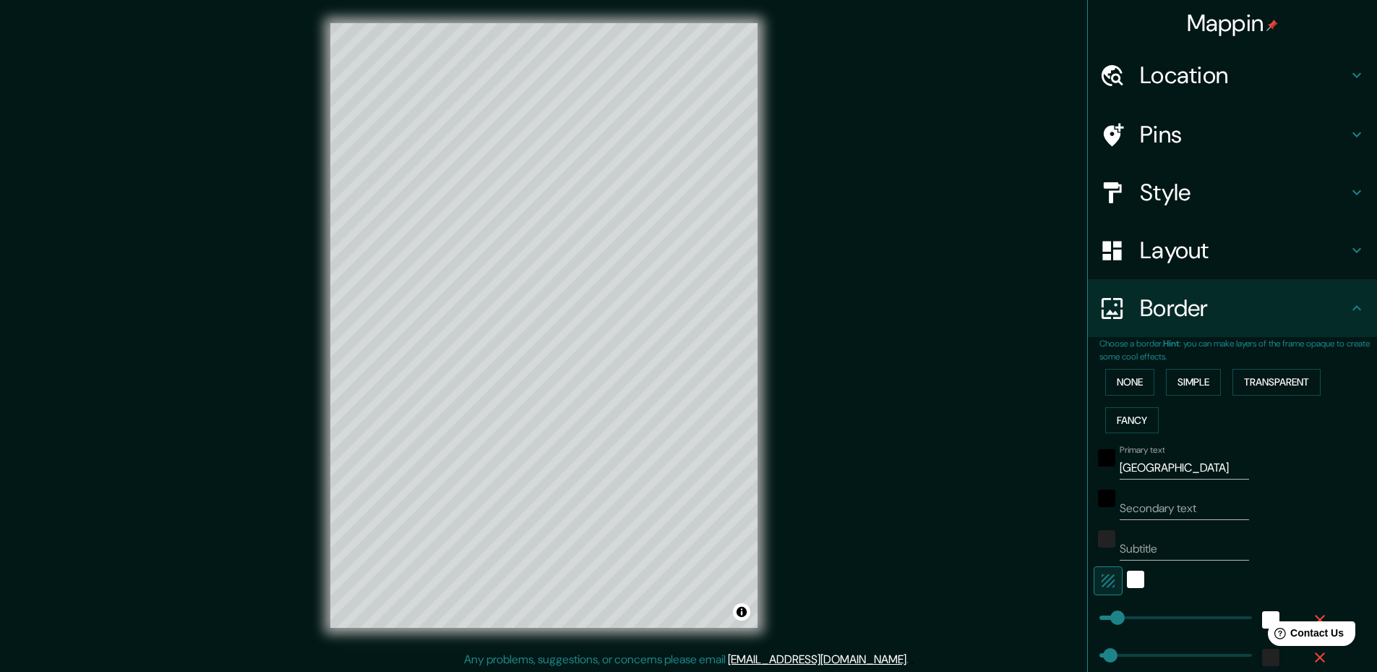
click at [47, 165] on div "Mappin Location Pins Style Layout Border Choose a border. Hint : you can make l…" at bounding box center [688, 337] width 1377 height 674
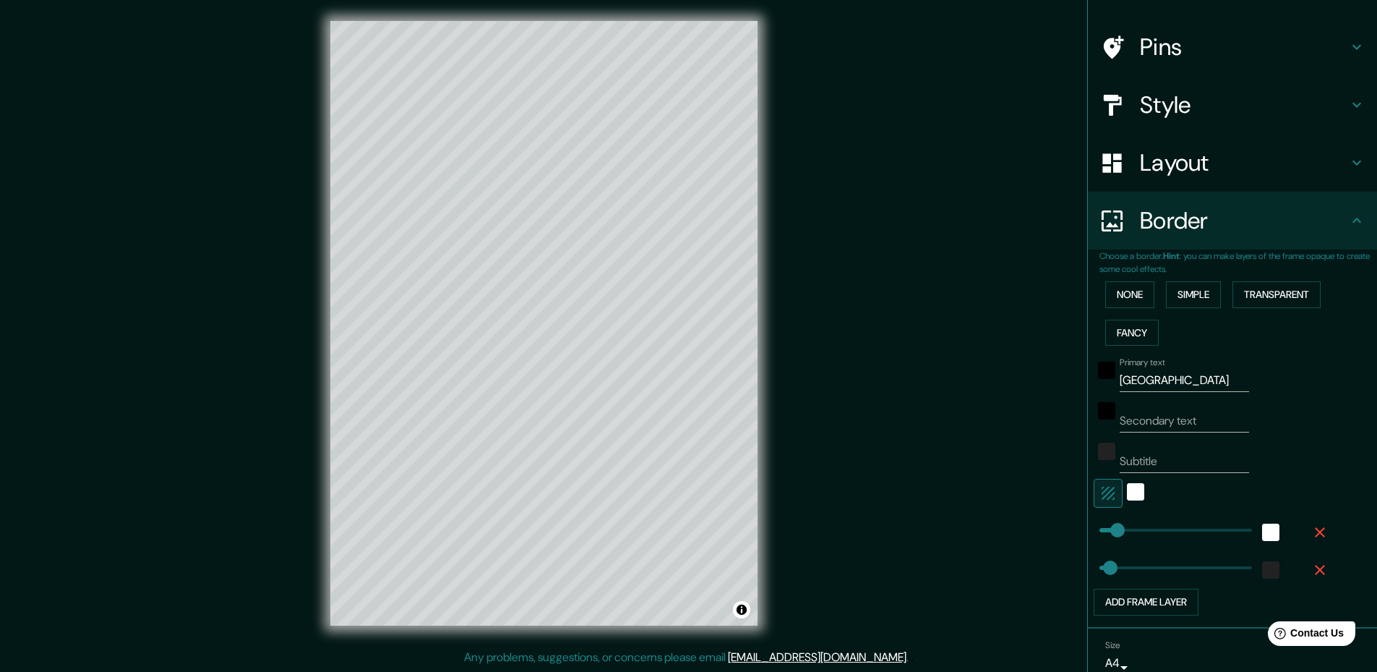
scroll to position [151, 0]
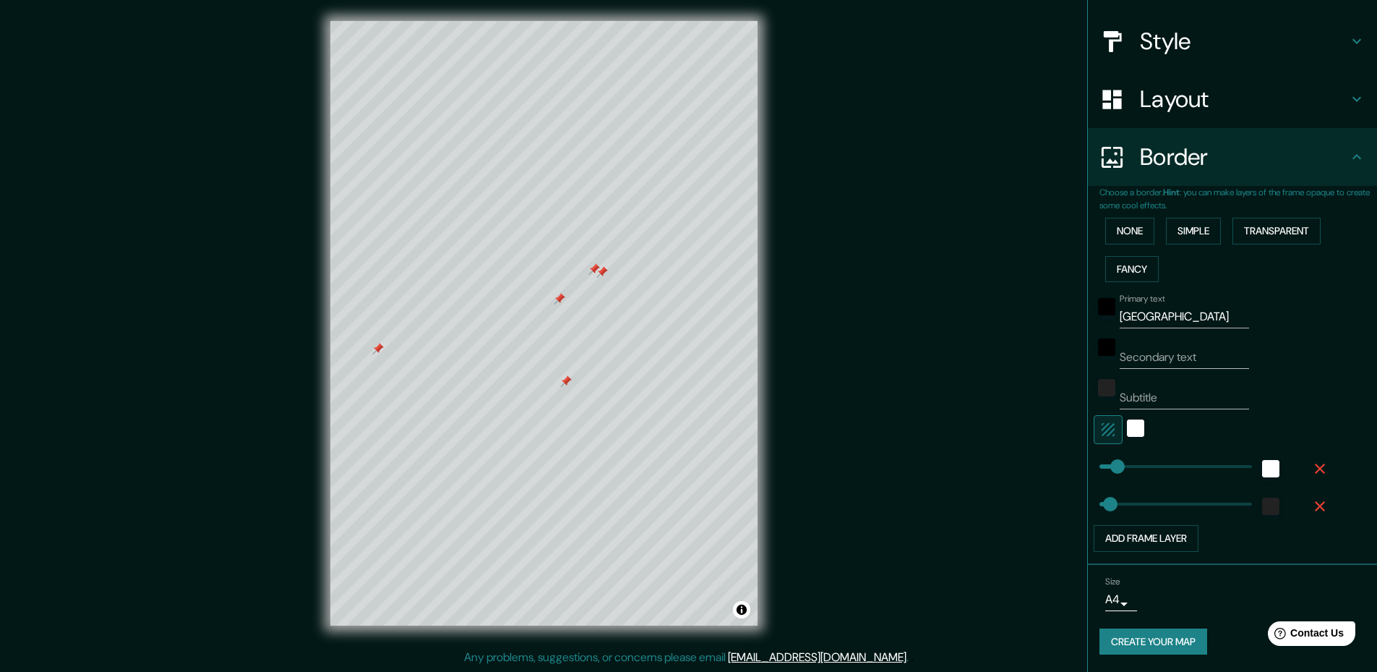
click at [1118, 603] on body "Mappin Location Pins Style Layout Border Choose a border. Hint : you can make l…" at bounding box center [688, 334] width 1377 height 672
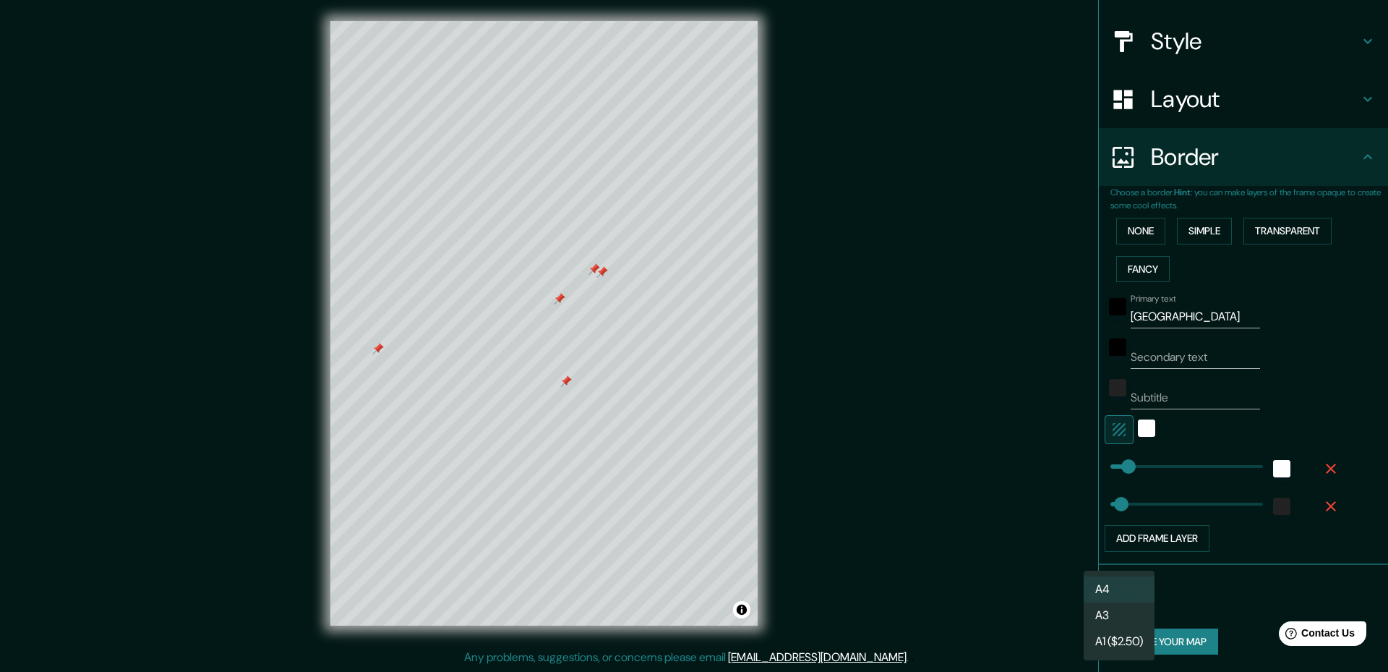
click at [1178, 599] on div at bounding box center [694, 336] width 1388 height 672
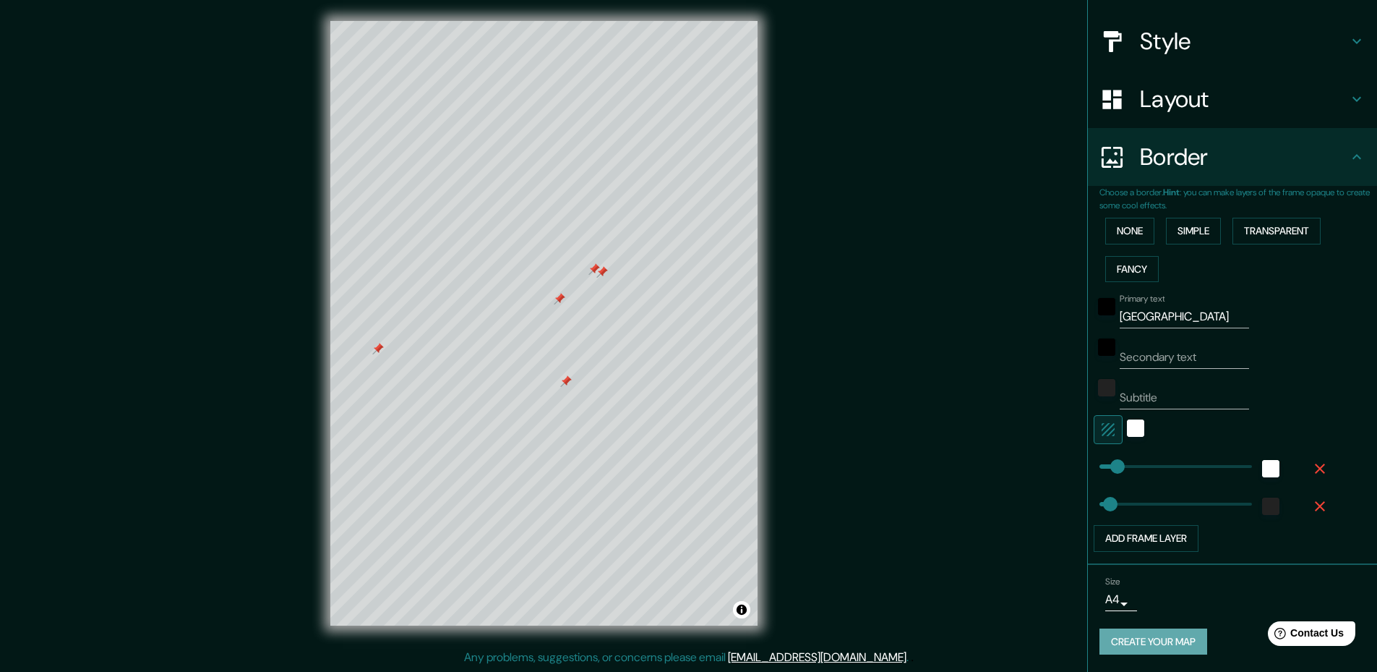
click at [1198, 641] on button "Create your map" at bounding box center [1154, 641] width 108 height 27
click at [1198, 641] on div "Create your map" at bounding box center [1233, 641] width 266 height 27
click at [1159, 641] on button "Create your map" at bounding box center [1154, 641] width 108 height 27
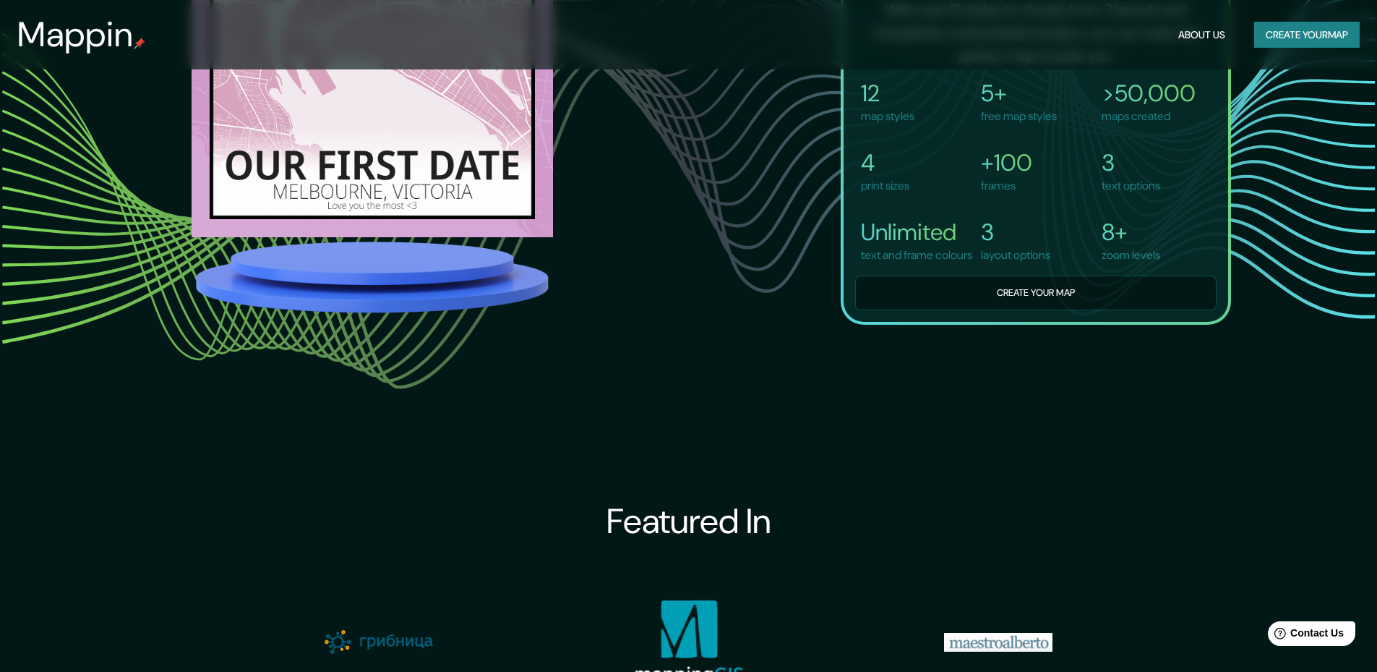
scroll to position [1085, 0]
